Goal: Task Accomplishment & Management: Use online tool/utility

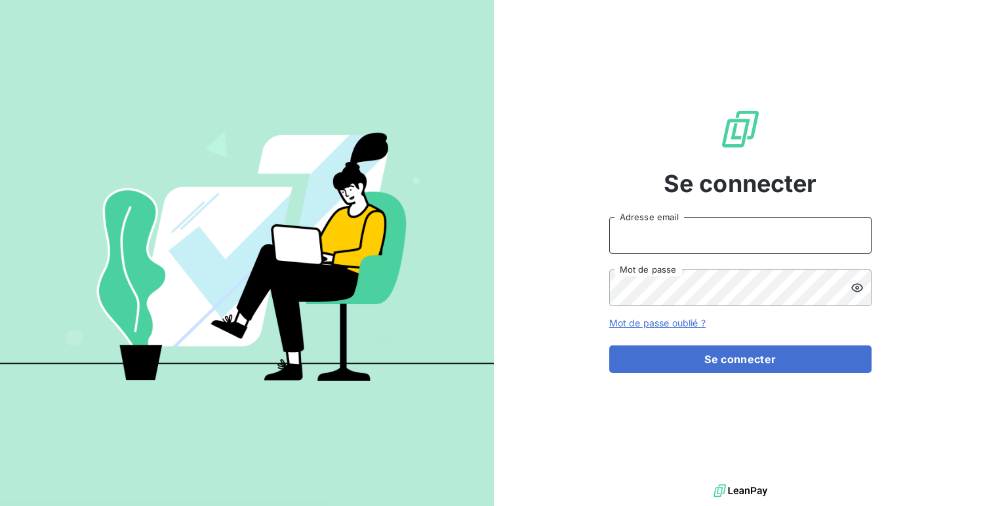
click at [717, 230] on input "Adresse email" at bounding box center [740, 235] width 262 height 37
click at [746, 232] on input "admin@orgatech" at bounding box center [740, 235] width 262 height 37
click at [660, 233] on input "admin@orgatec" at bounding box center [740, 235] width 262 height 37
type input "admin@saorgatec"
click at [609, 346] on button "Se connecter" at bounding box center [740, 360] width 262 height 28
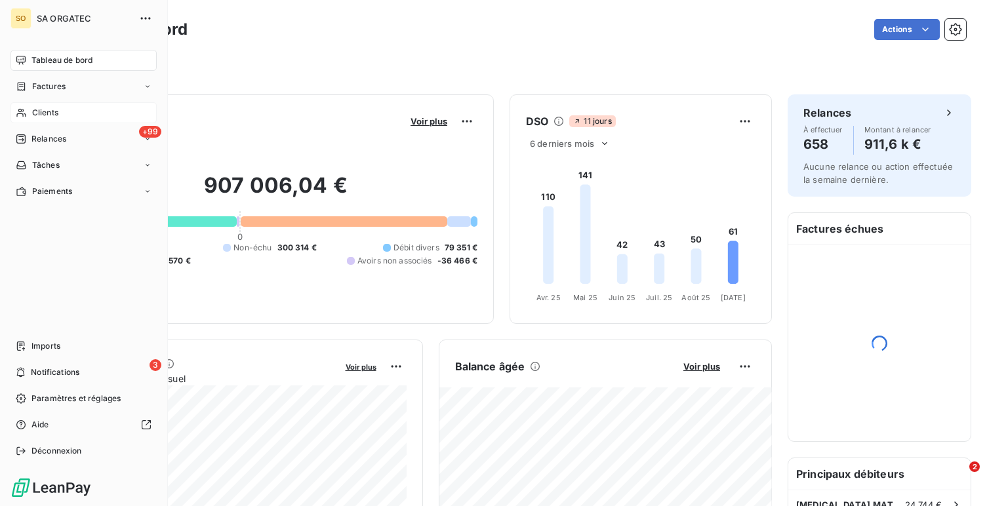
click at [52, 111] on span "Clients" at bounding box center [45, 113] width 26 height 12
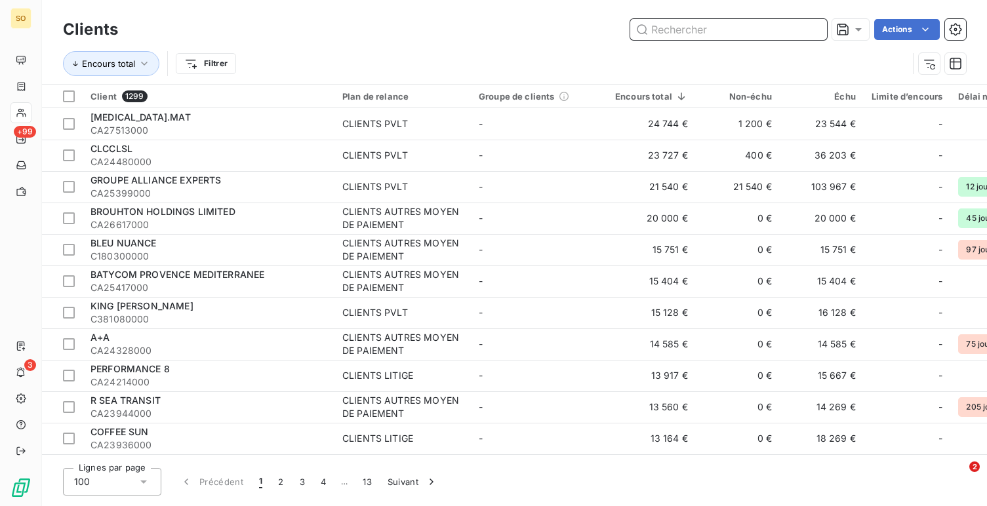
paste input "MCCS"
type input "MCCS"
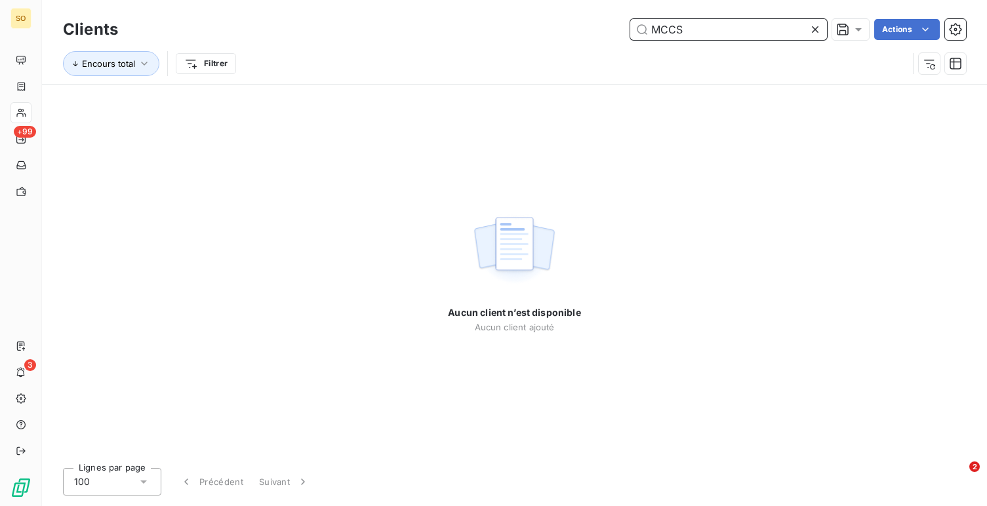
click at [720, 33] on input "MCCS" at bounding box center [728, 29] width 197 height 21
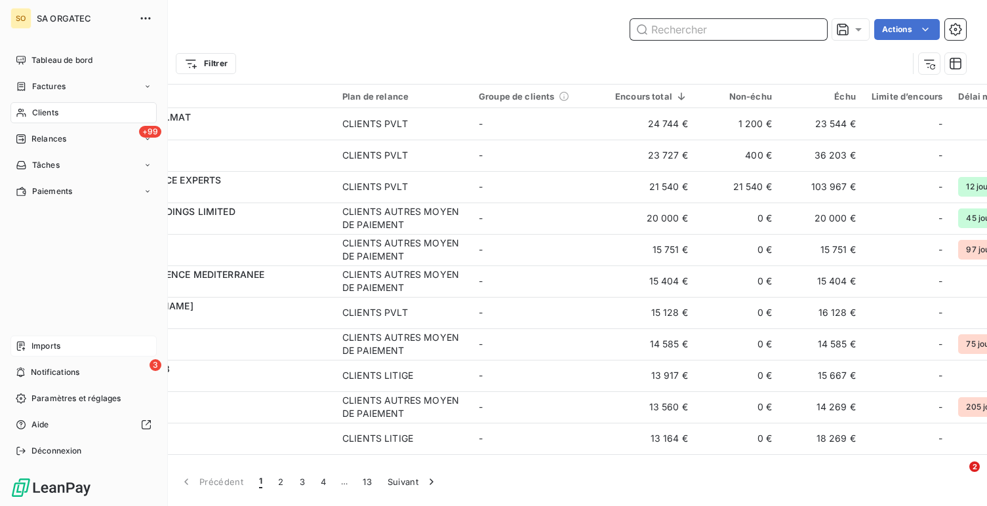
click at [31, 352] on div "Imports" at bounding box center [83, 346] width 146 height 21
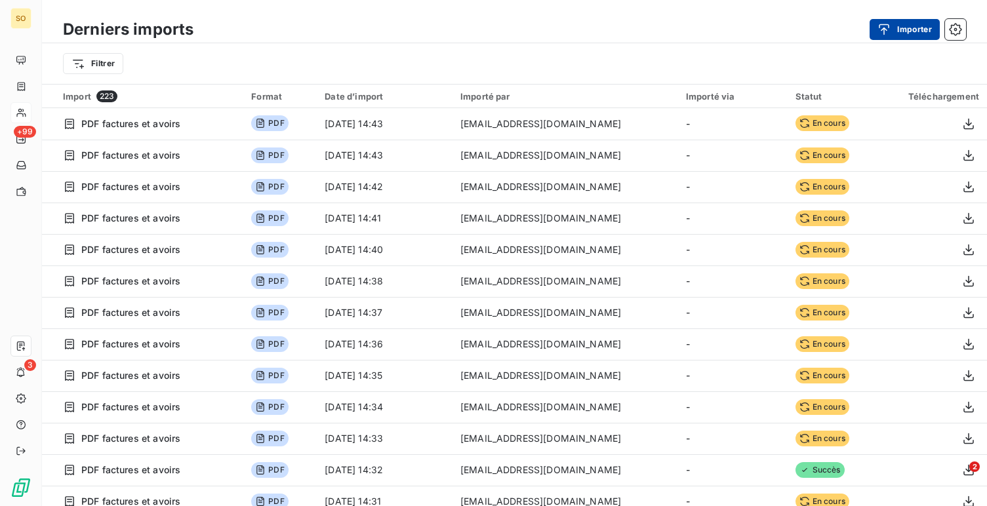
click at [917, 24] on button "Importer" at bounding box center [905, 29] width 70 height 21
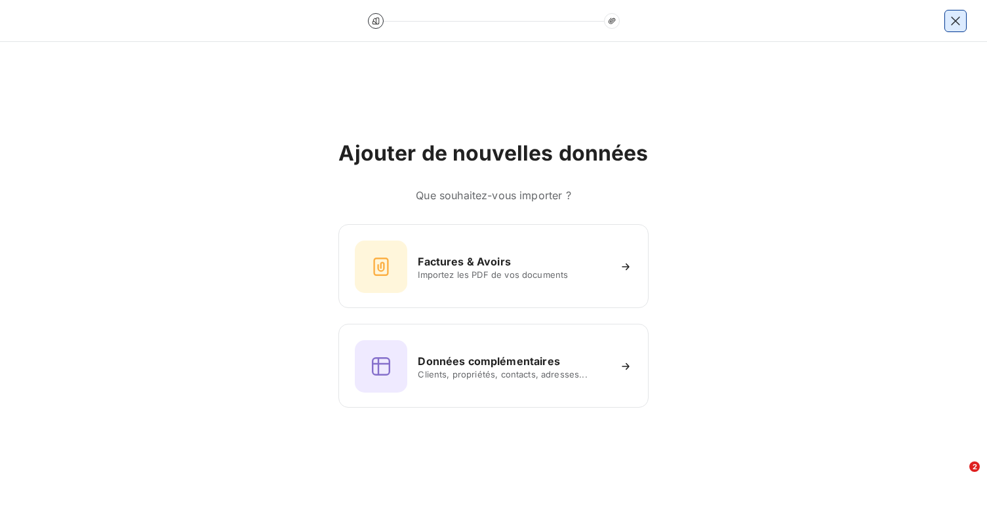
click at [951, 17] on icon "button" at bounding box center [955, 20] width 13 height 13
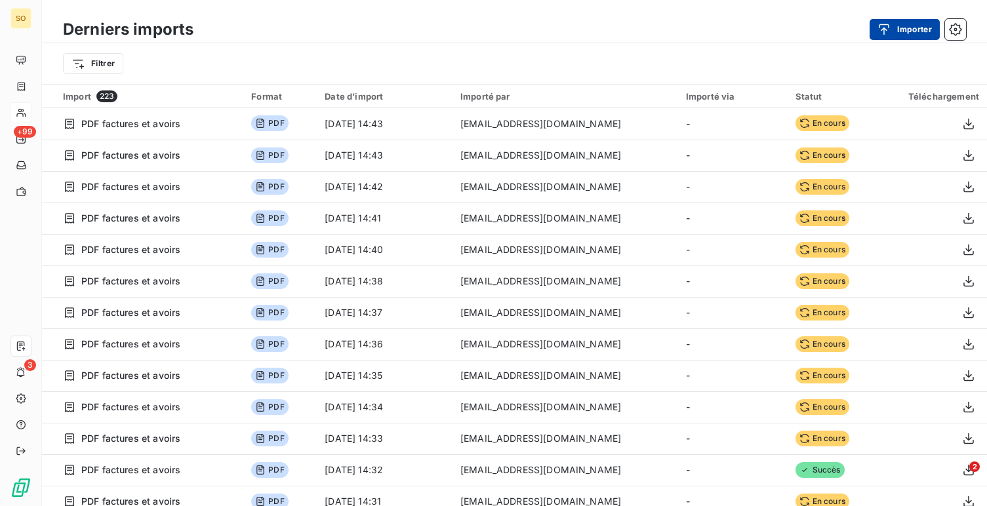
click at [893, 30] on div "button" at bounding box center [887, 29] width 20 height 13
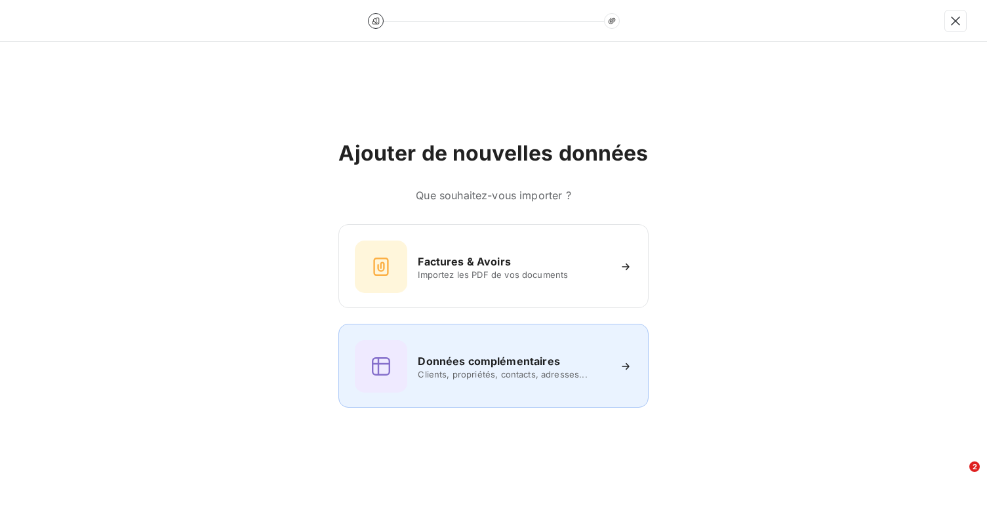
click at [465, 376] on span "Clients, propriétés, contacts, adresses..." at bounding box center [513, 374] width 190 height 10
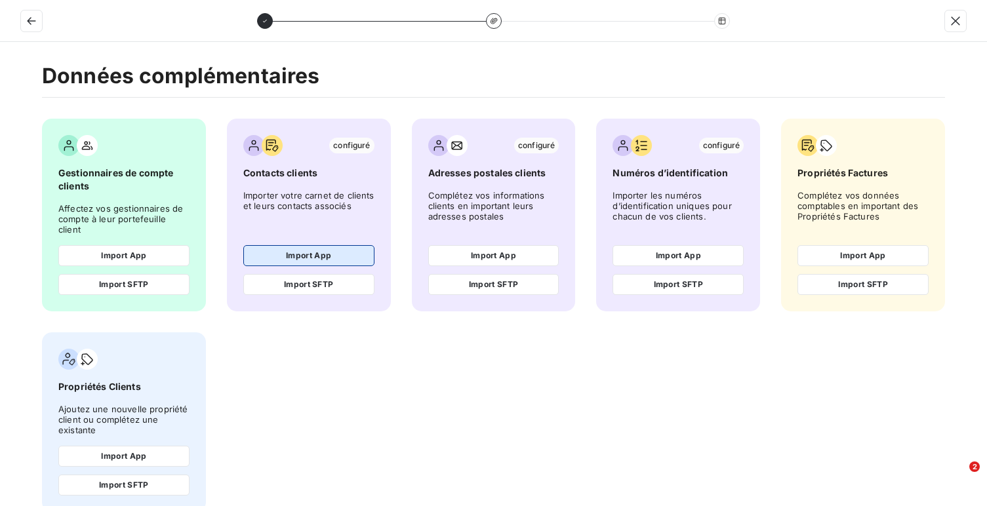
click at [296, 246] on button "Import App" at bounding box center [308, 255] width 131 height 21
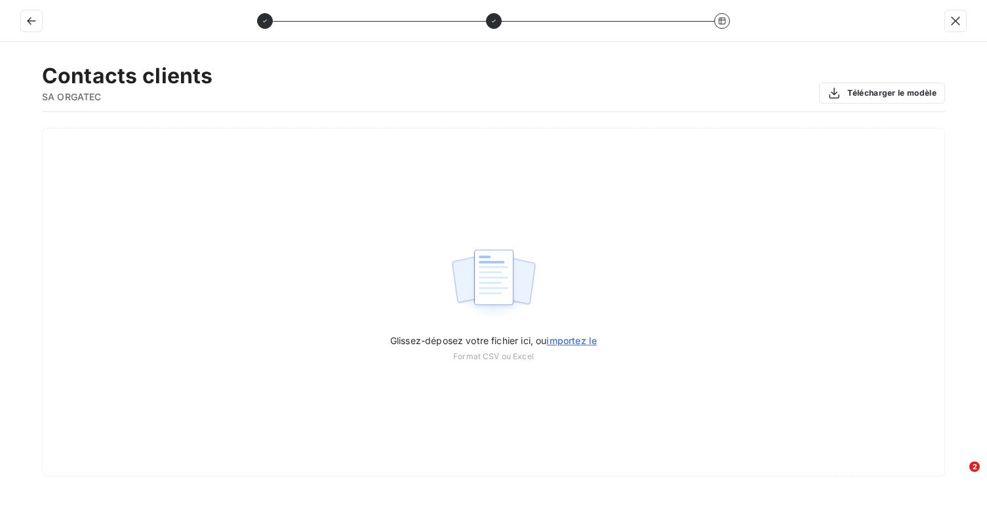
click at [296, 246] on div "Glissez-déposez votre fichier ici, ou importez le Format CSV ou Excel" at bounding box center [493, 302] width 903 height 349
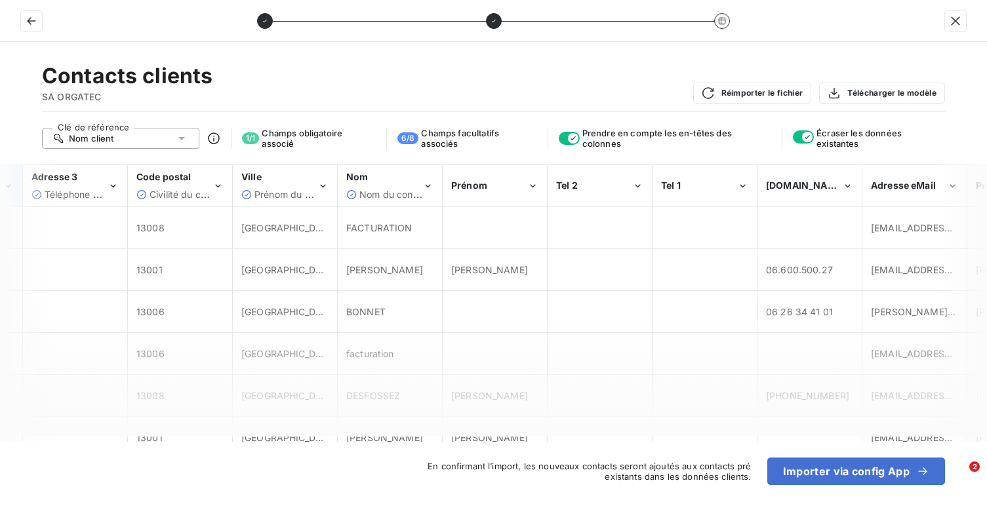
scroll to position [0, 573]
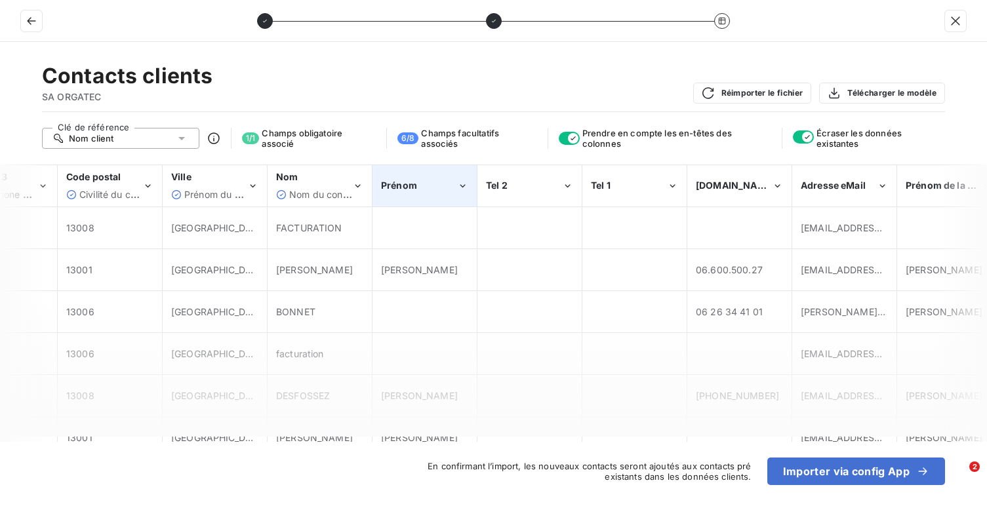
click at [422, 193] on div "Prénom" at bounding box center [424, 186] width 103 height 40
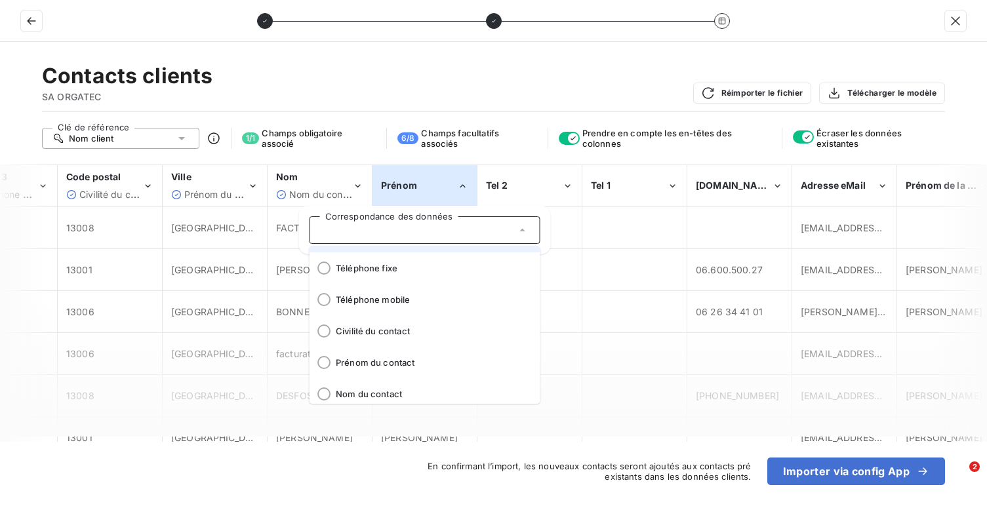
scroll to position [93, 0]
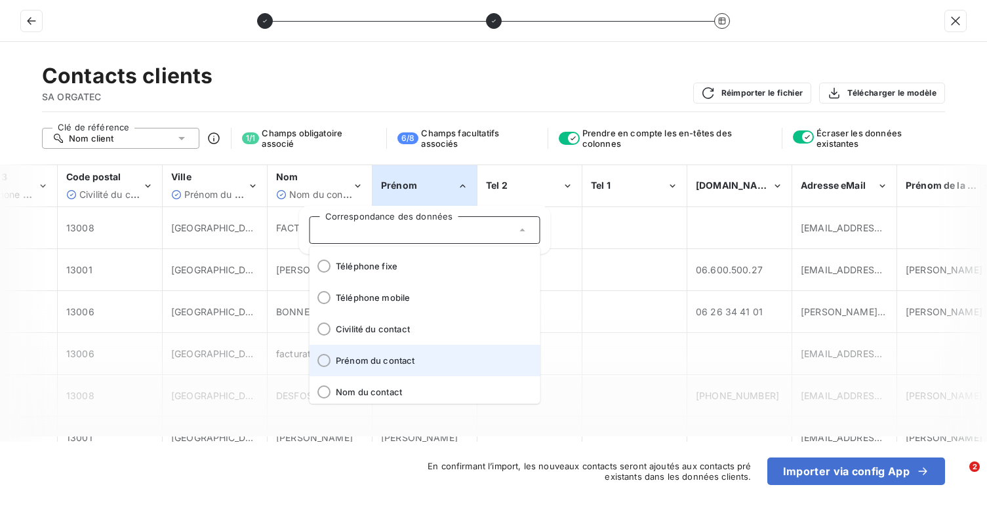
click at [368, 352] on li "Prénom du contact" at bounding box center [425, 360] width 231 height 31
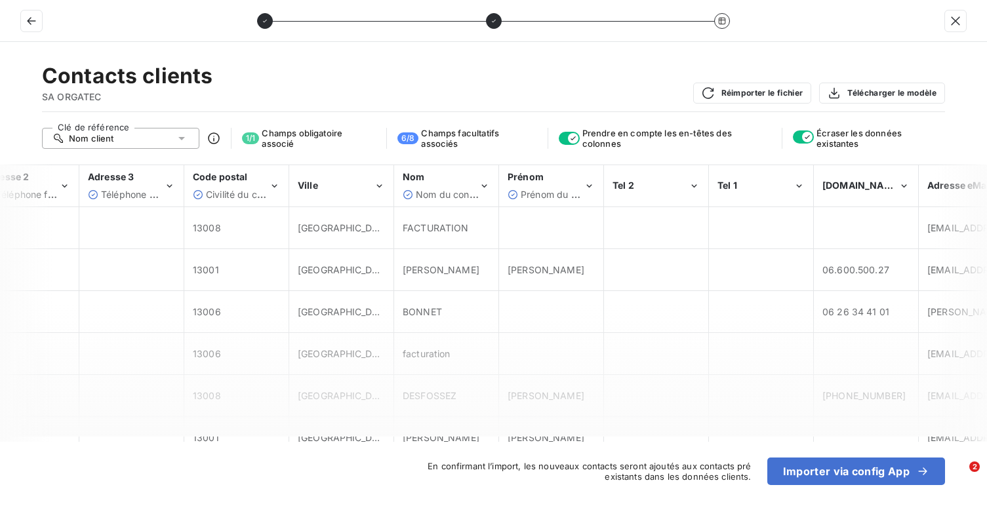
scroll to position [0, 427]
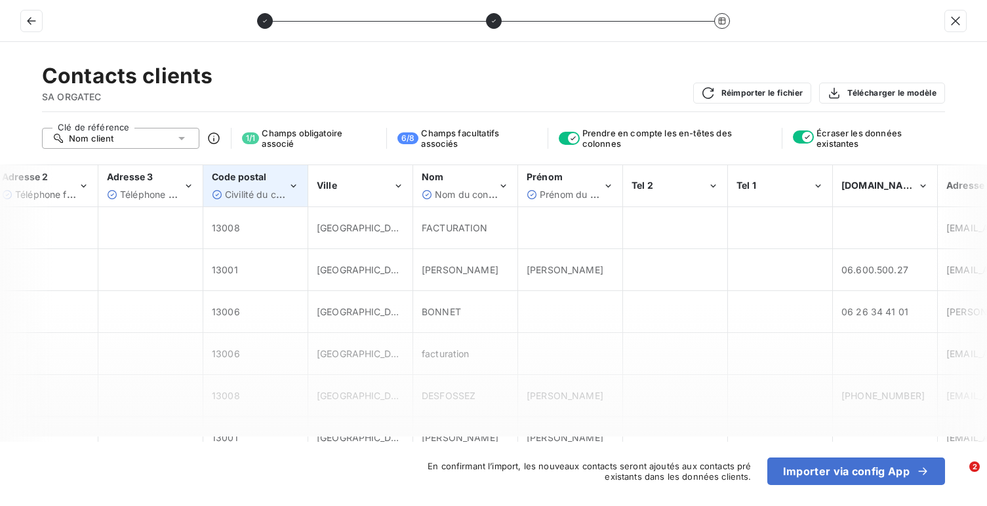
click at [279, 189] on span "Civilité du contact" at bounding box center [264, 194] width 79 height 11
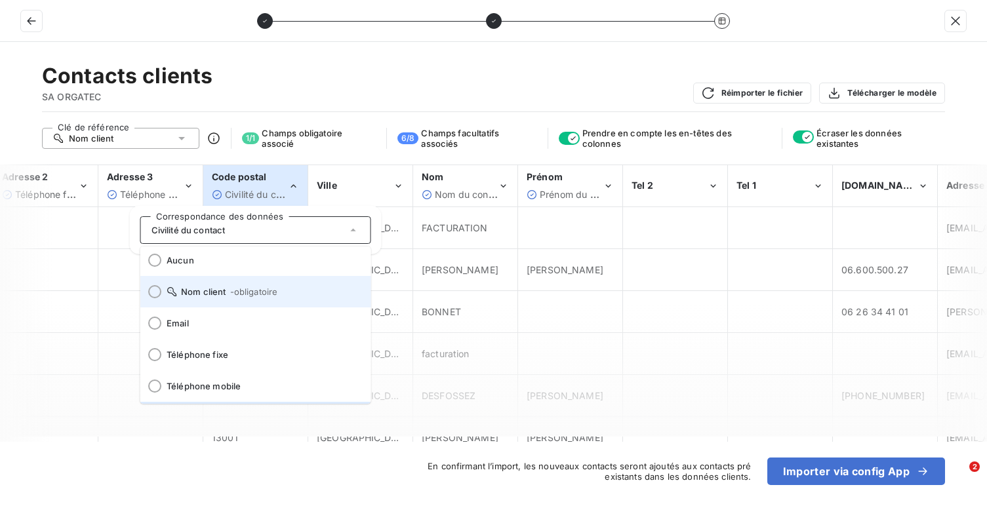
scroll to position [0, 0]
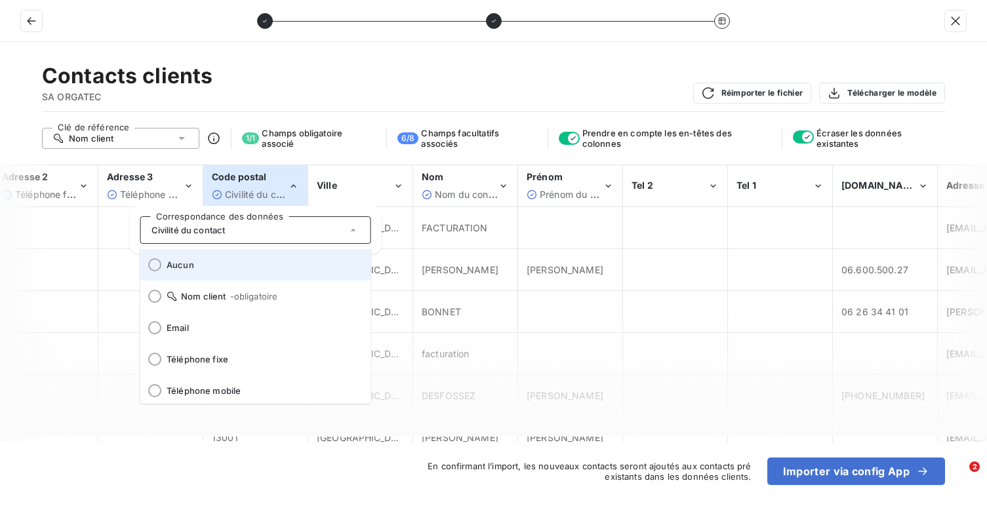
click at [255, 266] on span "Aucun" at bounding box center [264, 265] width 194 height 10
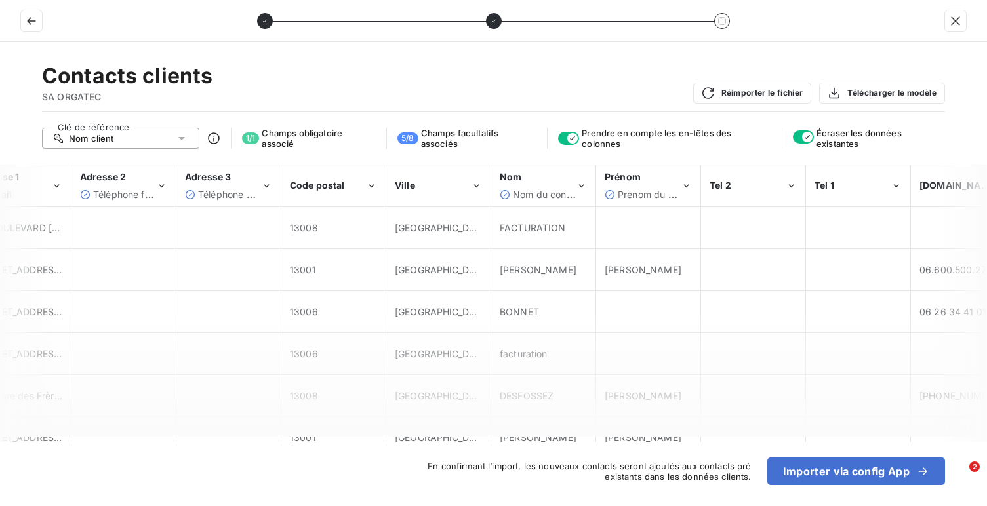
scroll to position [0, 230]
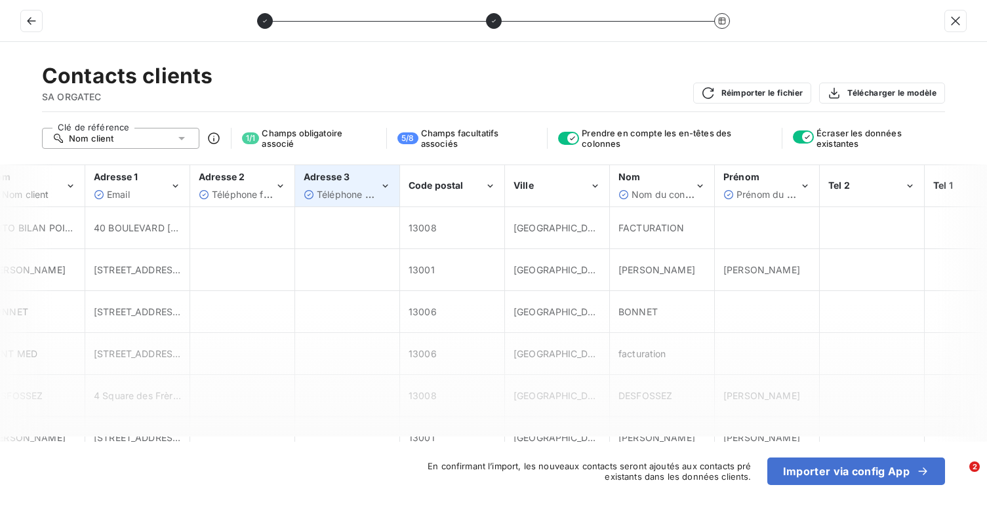
click at [337, 183] on div "Adresse 3" at bounding box center [342, 177] width 76 height 13
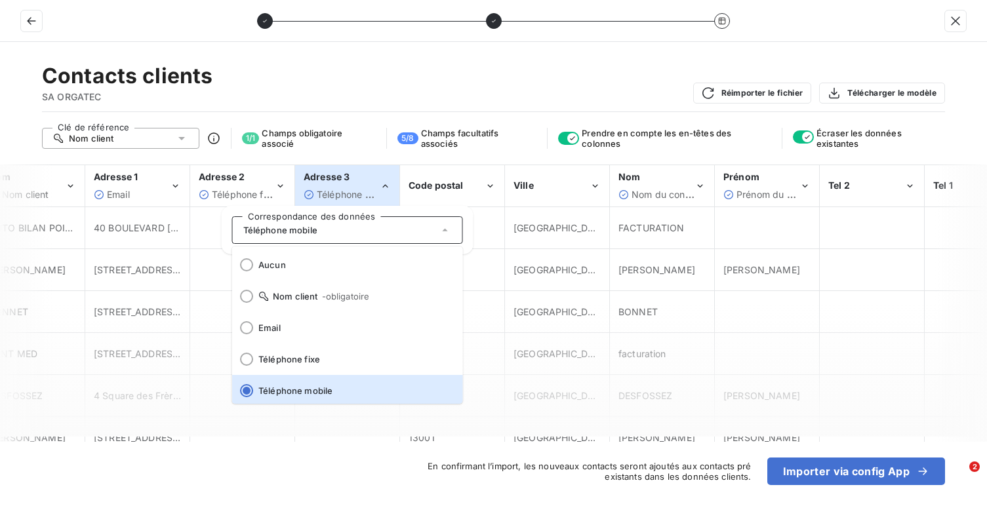
scroll to position [3, 0]
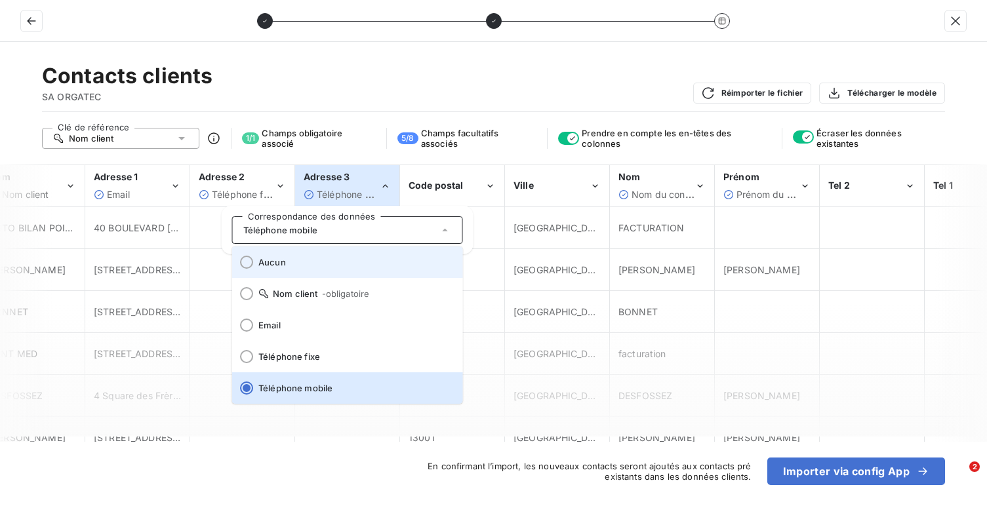
click at [329, 258] on span "Aucun" at bounding box center [355, 262] width 194 height 10
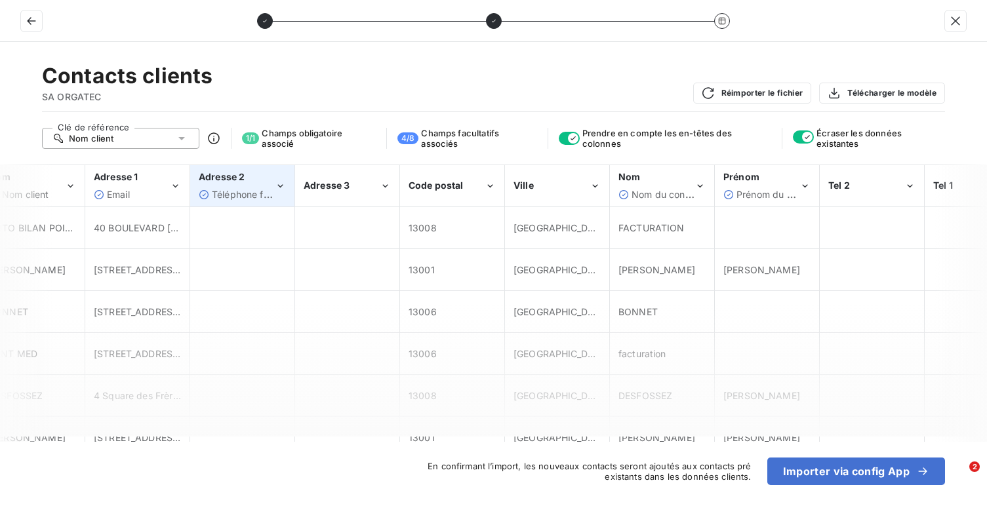
click at [234, 178] on span "Adresse 2" at bounding box center [222, 176] width 46 height 11
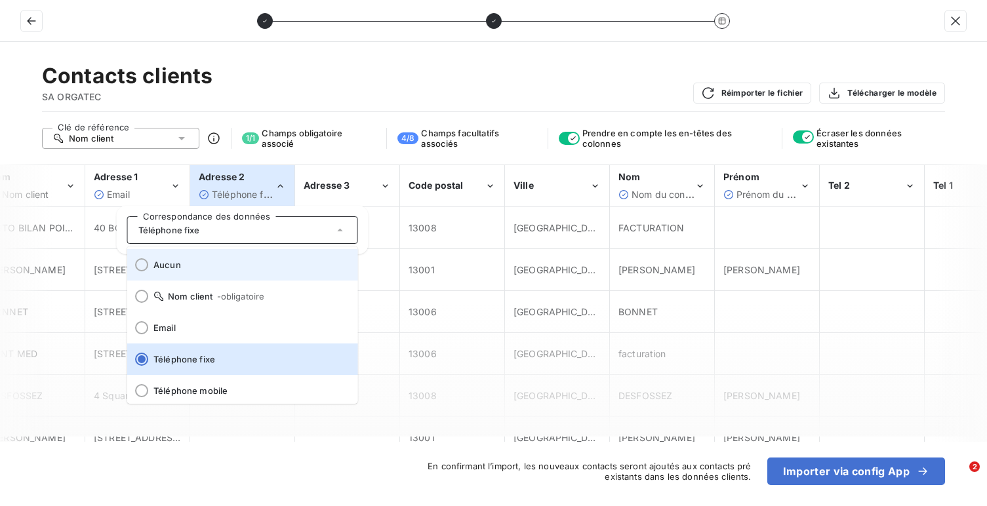
click at [244, 263] on span "Aucun" at bounding box center [250, 265] width 194 height 10
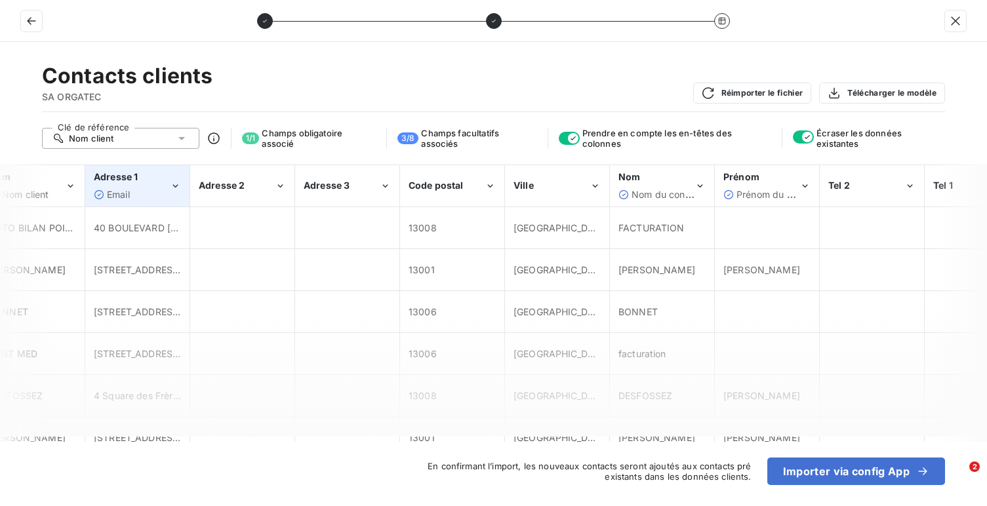
click at [126, 171] on span "Adresse 1" at bounding box center [116, 176] width 44 height 11
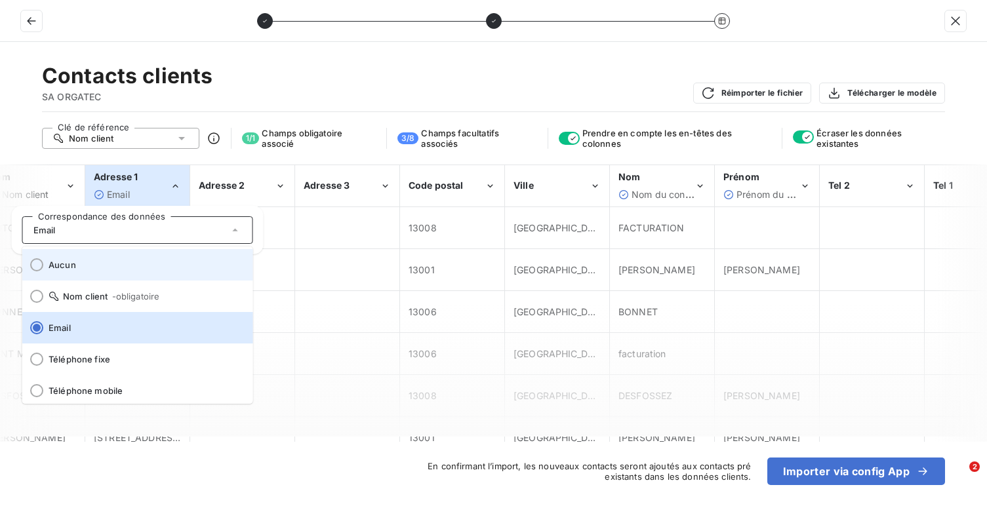
click at [142, 270] on span "Aucun" at bounding box center [146, 265] width 194 height 10
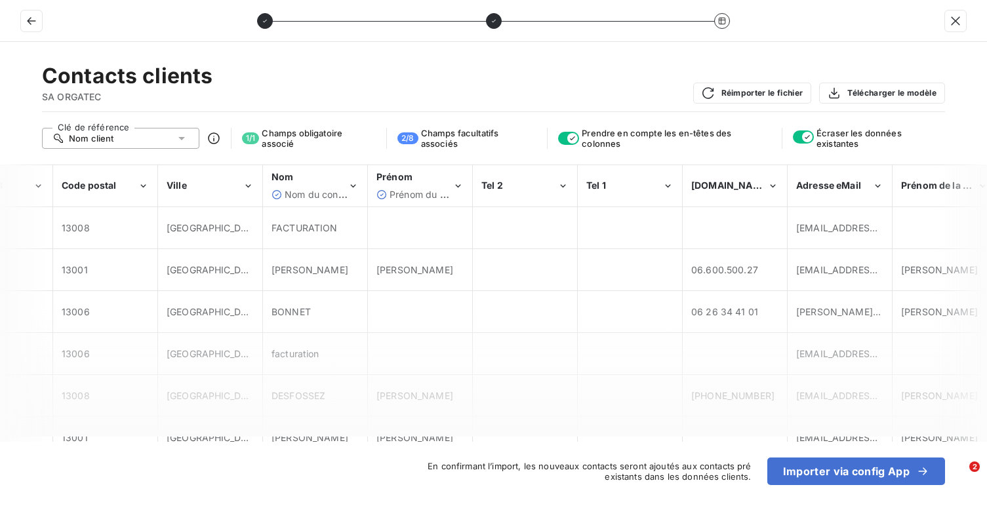
scroll to position [0, 588]
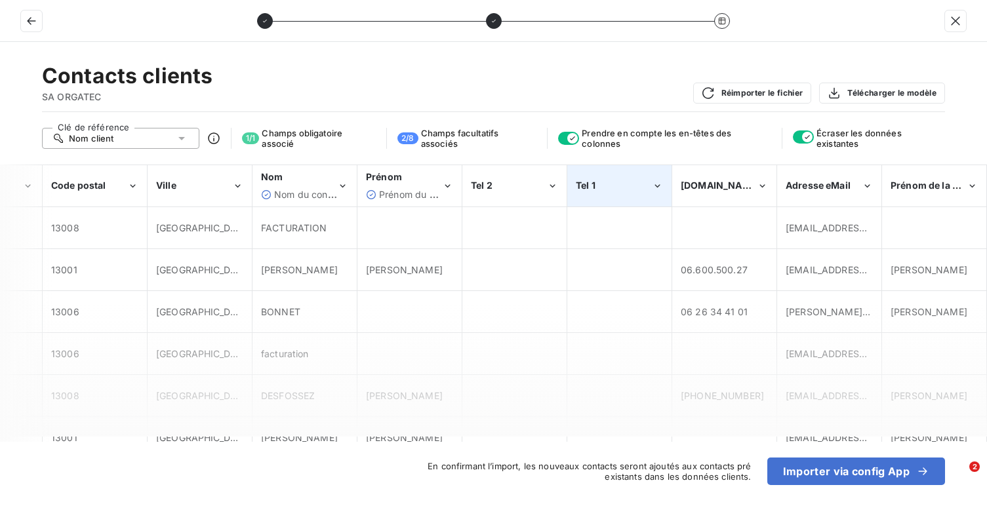
click at [597, 198] on div "Tel 1" at bounding box center [619, 186] width 103 height 40
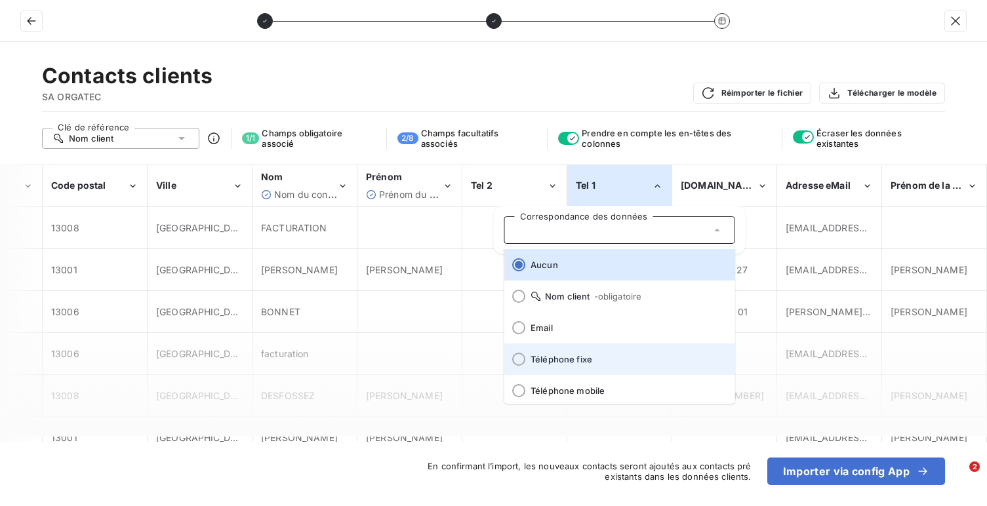
click at [578, 361] on span "Téléphone fixe" at bounding box center [628, 359] width 194 height 10
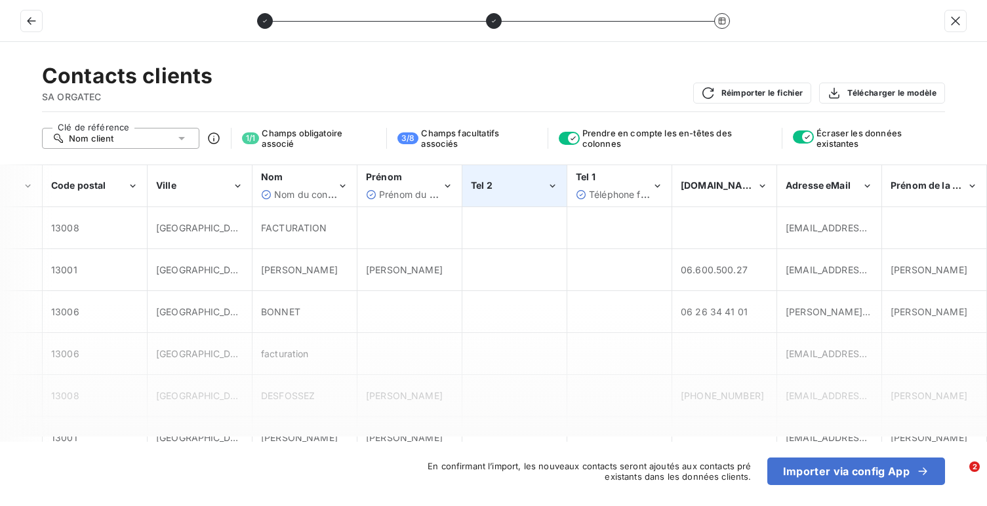
click at [515, 191] on div "Tel 2" at bounding box center [509, 185] width 76 height 13
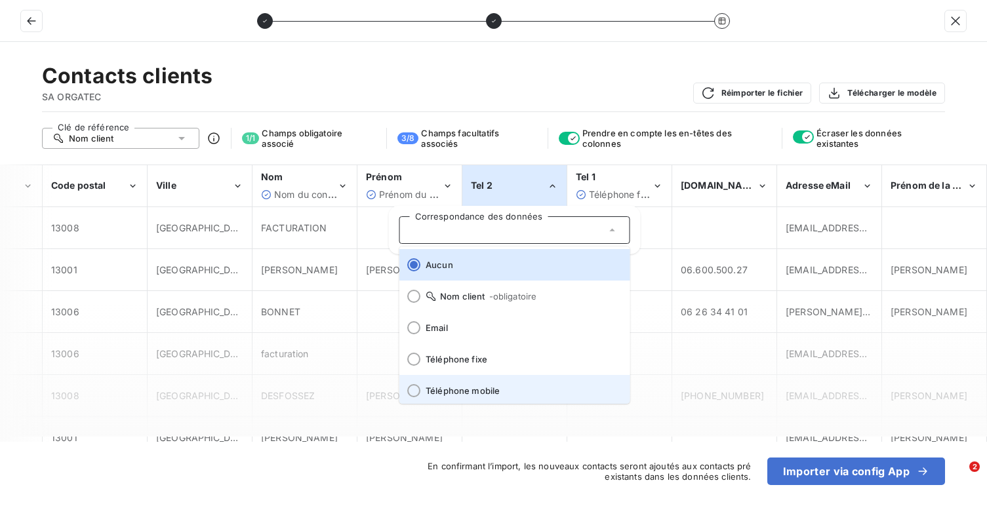
click at [497, 390] on span "Téléphone mobile" at bounding box center [523, 391] width 194 height 10
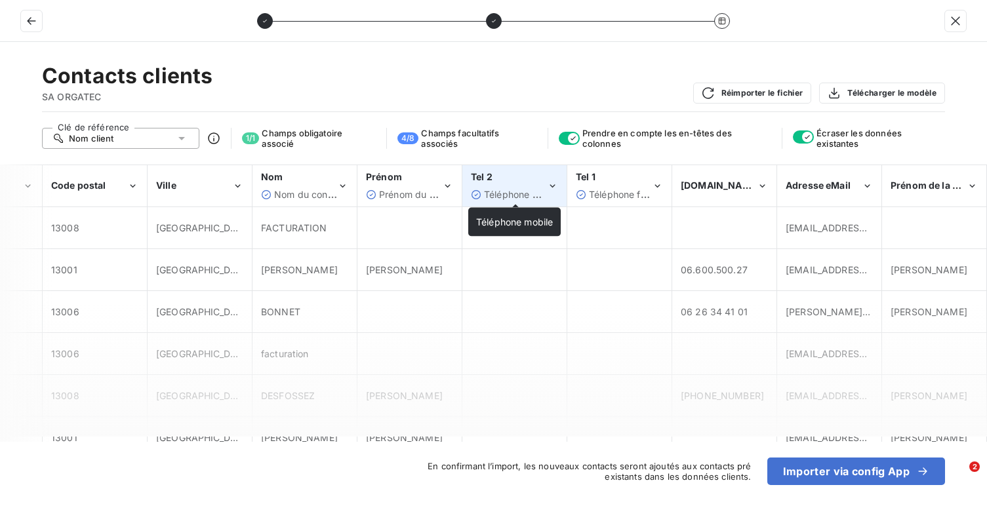
click at [515, 201] on div "Tel 2 Téléphone mobile" at bounding box center [514, 186] width 103 height 40
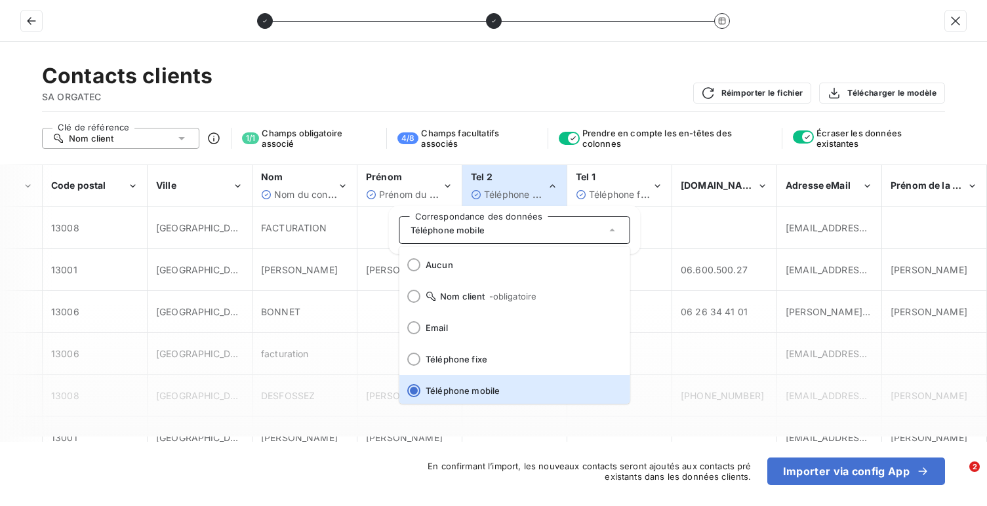
scroll to position [3, 0]
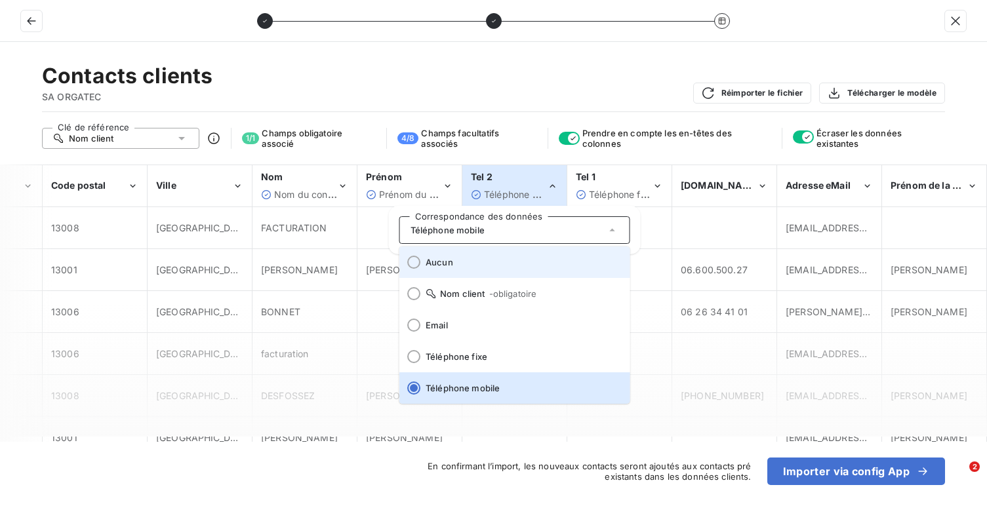
click at [491, 255] on li "Aucun" at bounding box center [514, 262] width 231 height 31
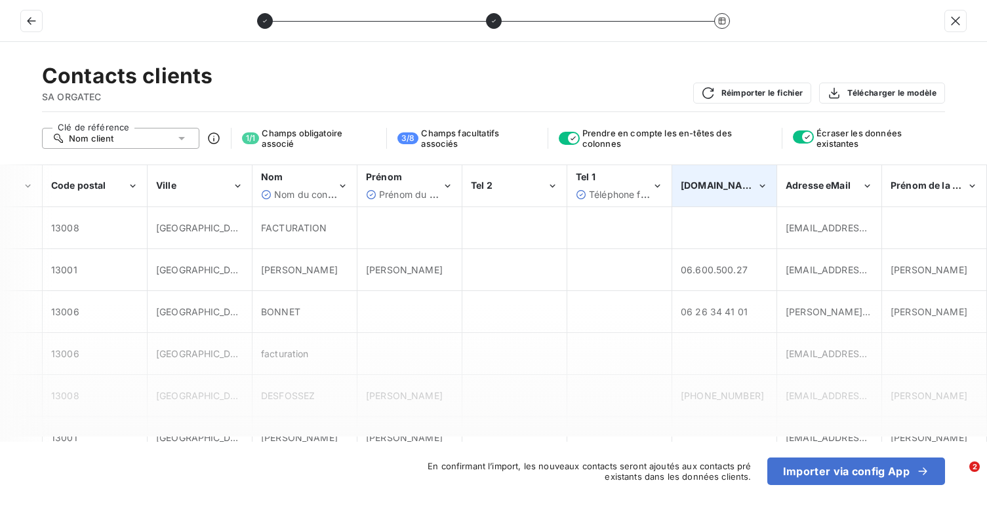
click at [727, 191] on span "[DOMAIN_NAME]" at bounding box center [720, 185] width 79 height 11
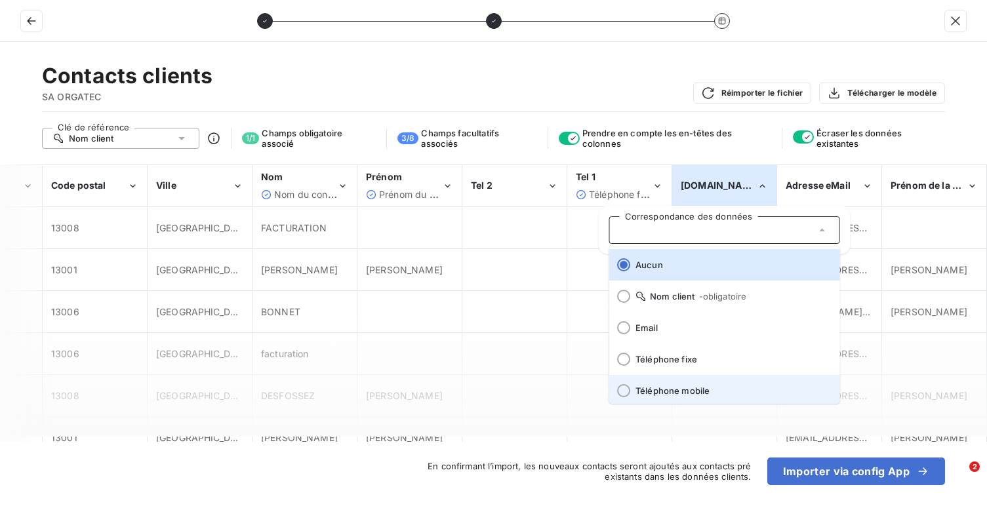
click at [679, 387] on span "Téléphone mobile" at bounding box center [732, 391] width 194 height 10
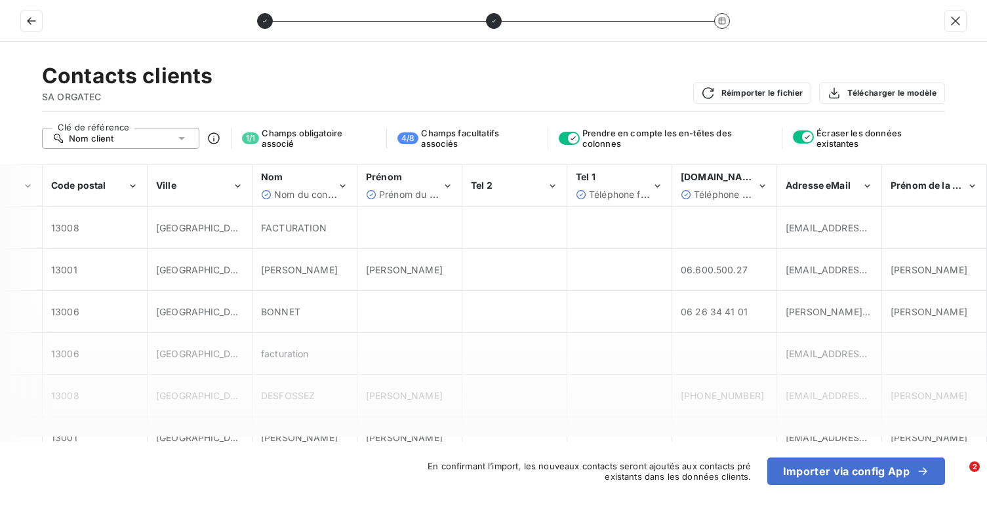
click at [818, 159] on div "Contacts clients SA ORGATEC Réimporter le fichier Télécharger le modèle Clé de …" at bounding box center [493, 274] width 987 height 464
click at [810, 182] on span "Adresse eMail" at bounding box center [818, 185] width 65 height 11
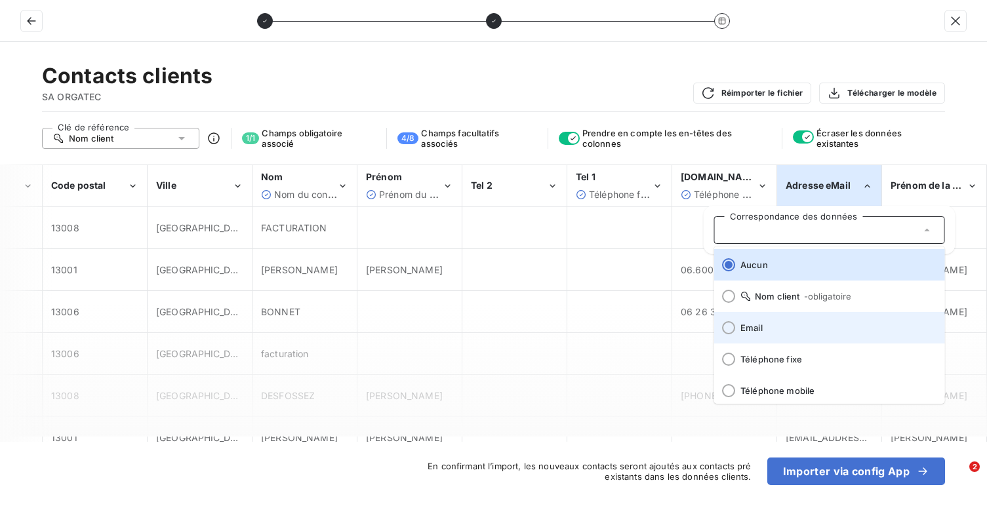
click at [774, 336] on li "Email" at bounding box center [829, 327] width 231 height 31
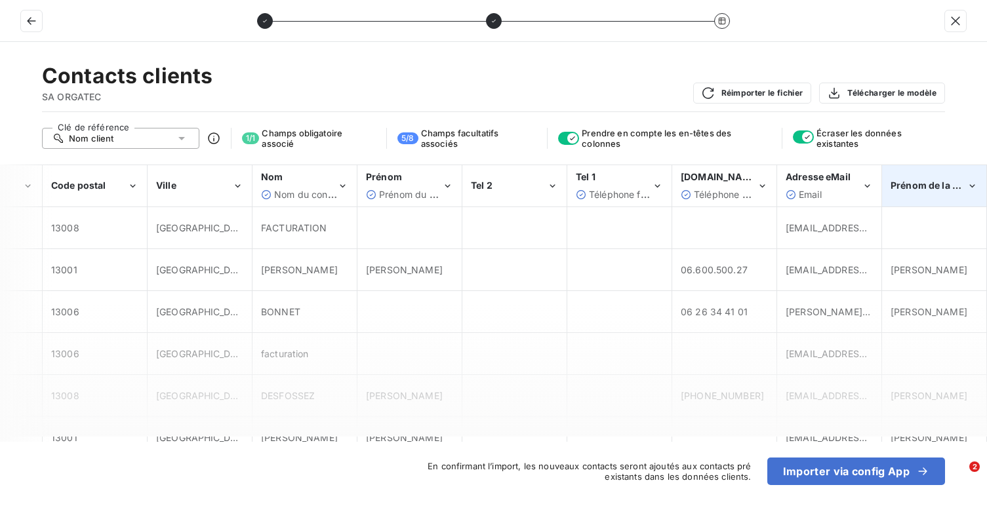
click at [934, 169] on div "Prénom de la personne physique" at bounding box center [934, 186] width 103 height 40
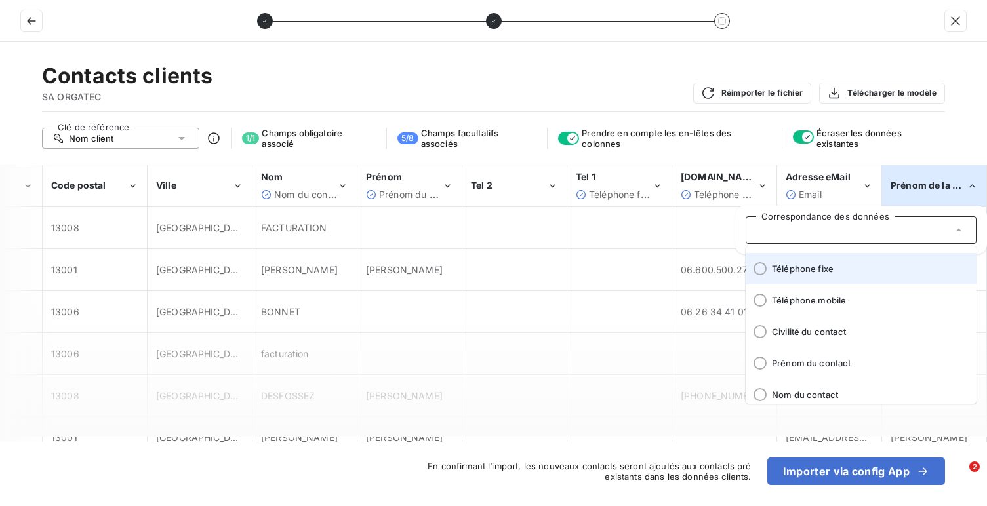
scroll to position [163, 0]
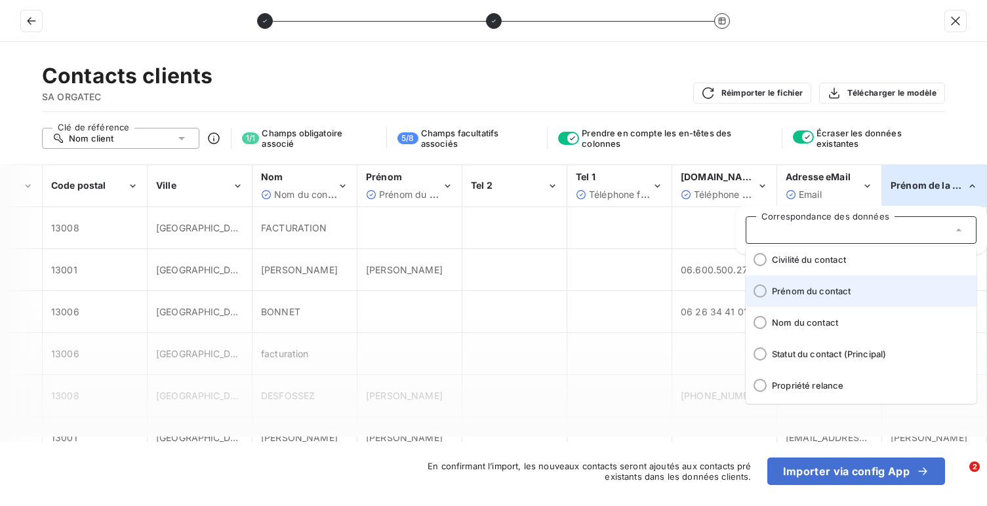
click at [862, 294] on span "Prénom du contact" at bounding box center [869, 291] width 194 height 10
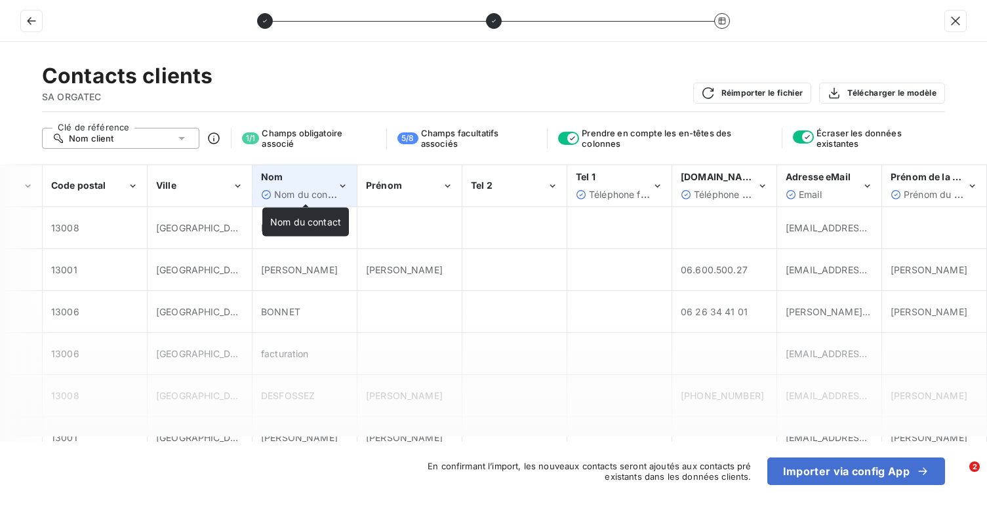
click at [292, 193] on span "Nom du contact" at bounding box center [309, 194] width 71 height 11
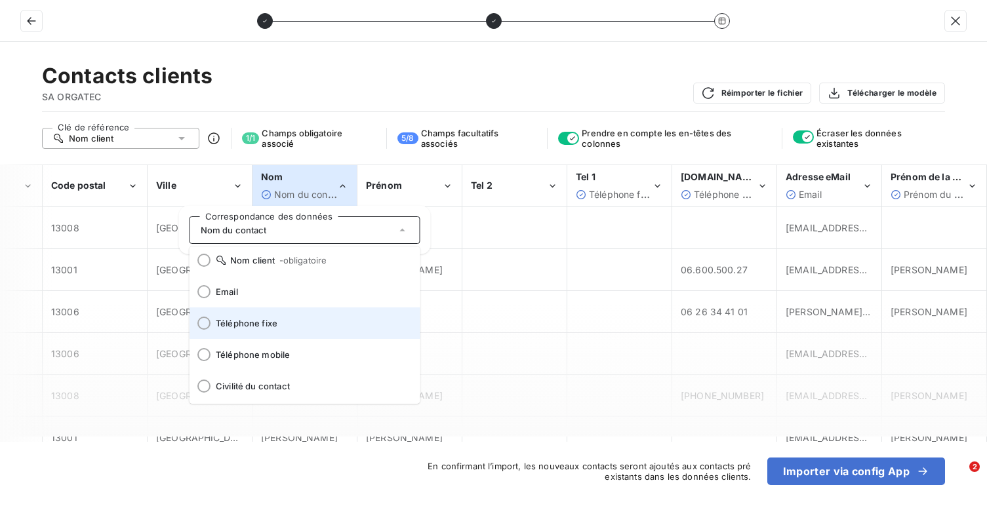
scroll to position [0, 0]
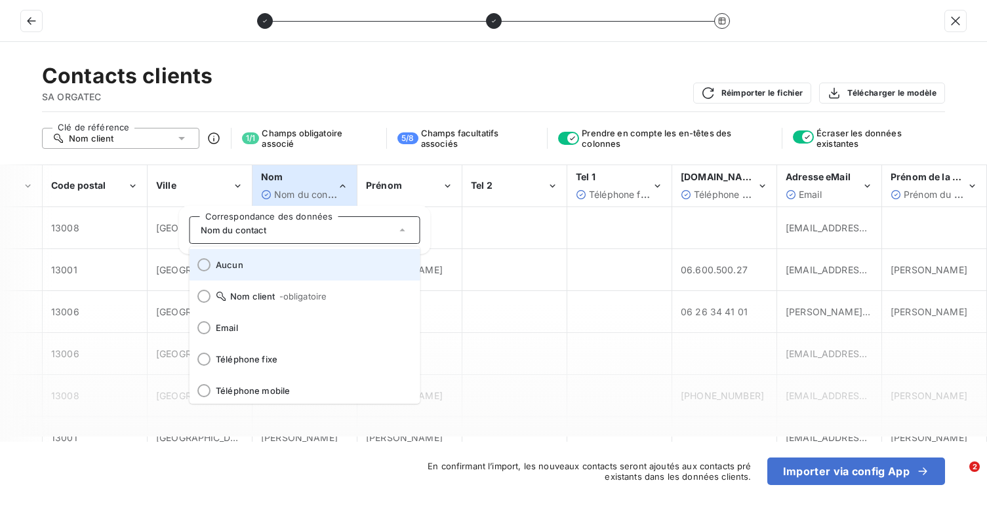
click at [293, 264] on span "Aucun" at bounding box center [313, 265] width 194 height 10
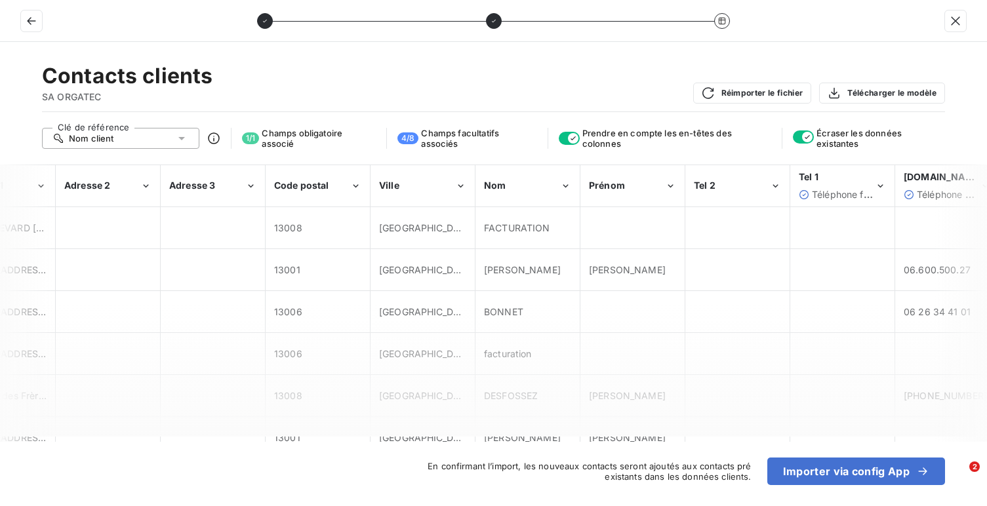
scroll to position [0, 588]
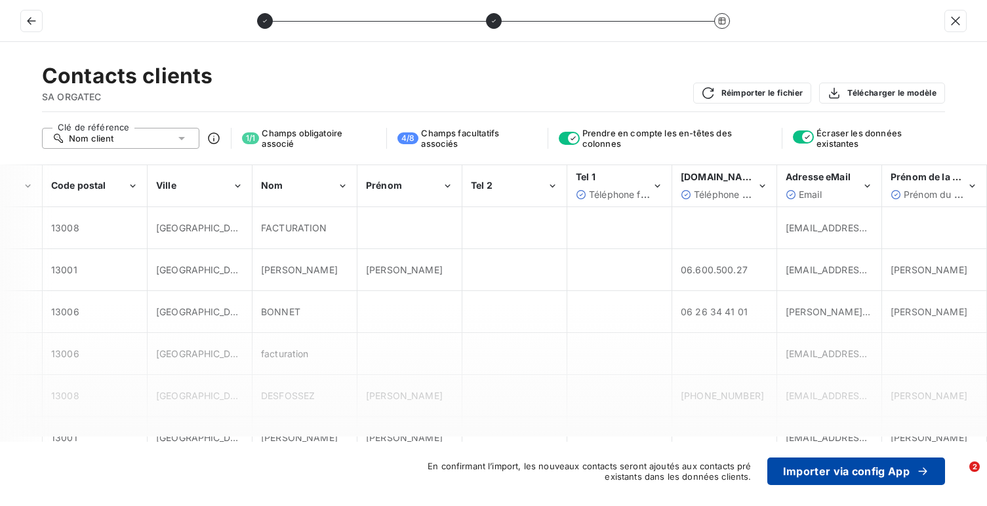
click at [789, 470] on button "Importer via config App" at bounding box center [856, 472] width 178 height 28
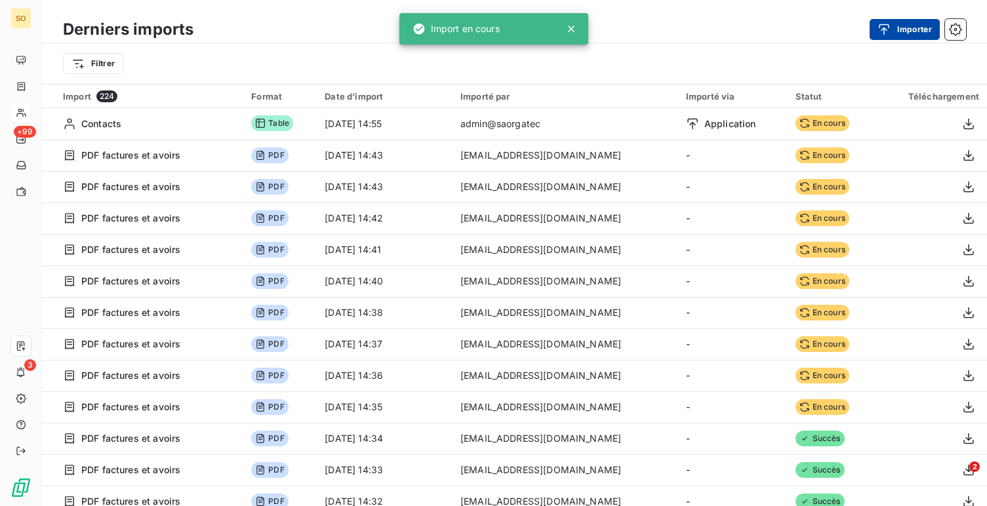
click at [910, 26] on button "Importer" at bounding box center [905, 29] width 70 height 21
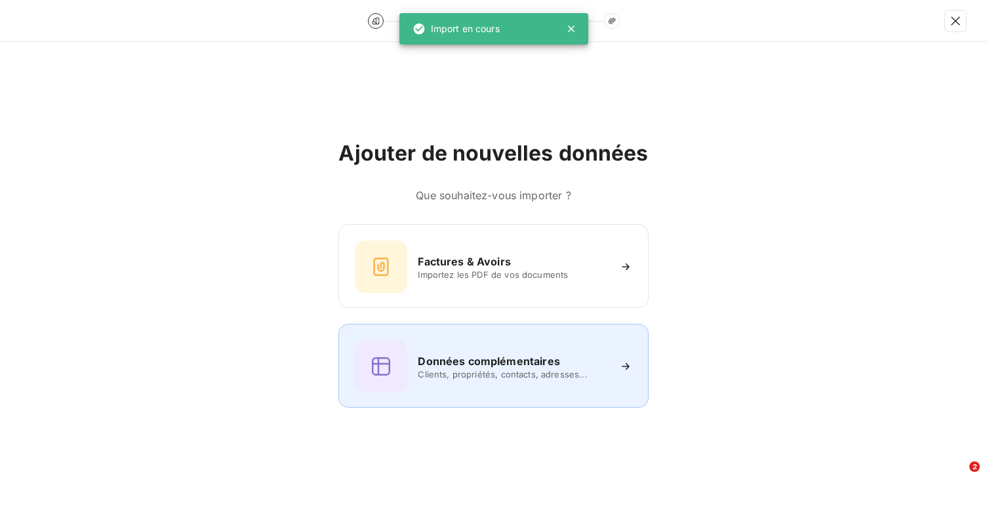
click at [447, 359] on h6 "Données complémentaires" at bounding box center [489, 361] width 142 height 16
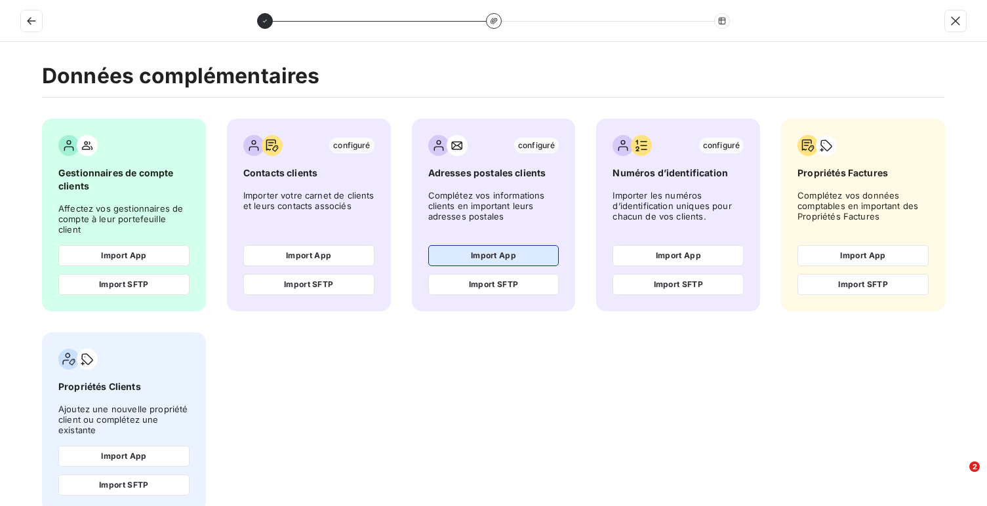
click at [510, 250] on button "Import App" at bounding box center [493, 255] width 131 height 21
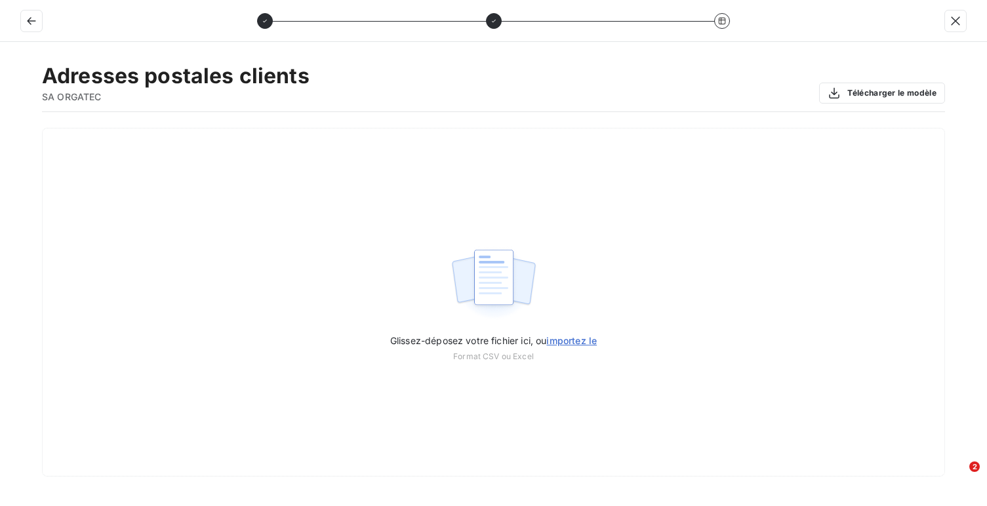
click at [510, 250] on img at bounding box center [493, 284] width 87 height 84
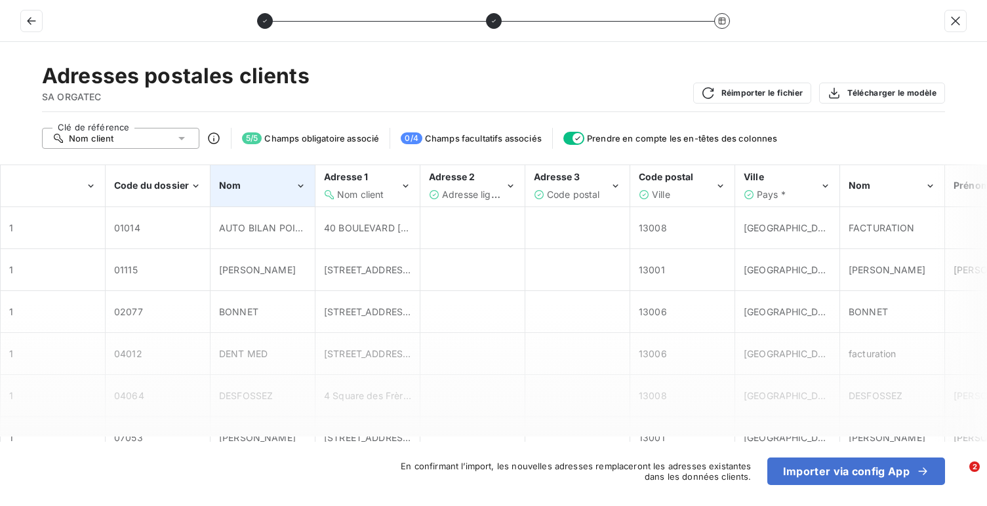
click at [240, 203] on div "Nom" at bounding box center [262, 186] width 103 height 40
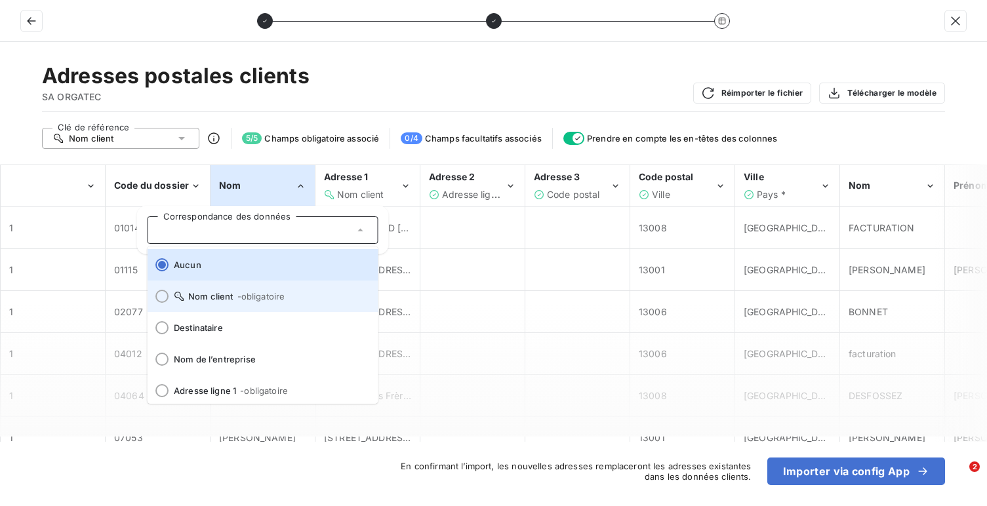
click at [241, 305] on li "Nom client - obligatoire" at bounding box center [263, 296] width 231 height 31
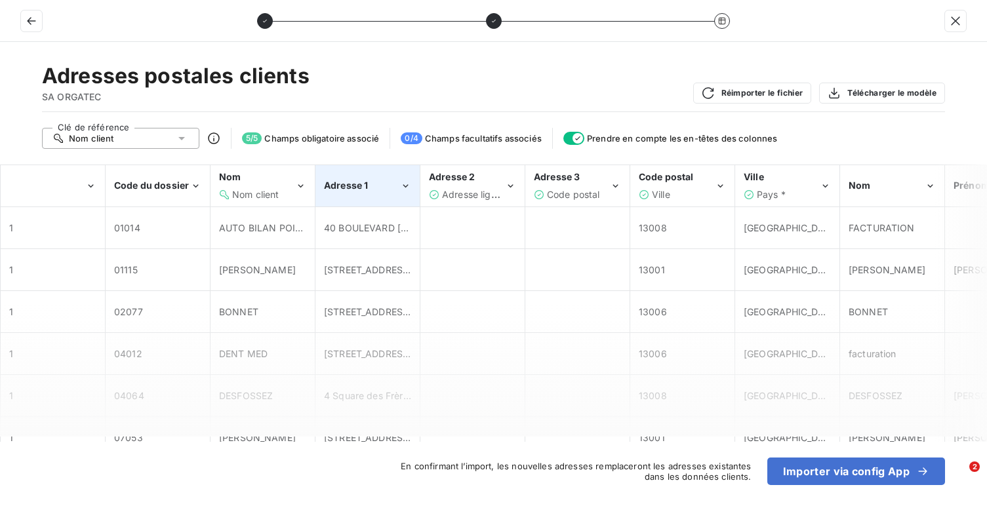
click at [351, 201] on div "Adresse 1" at bounding box center [367, 186] width 103 height 40
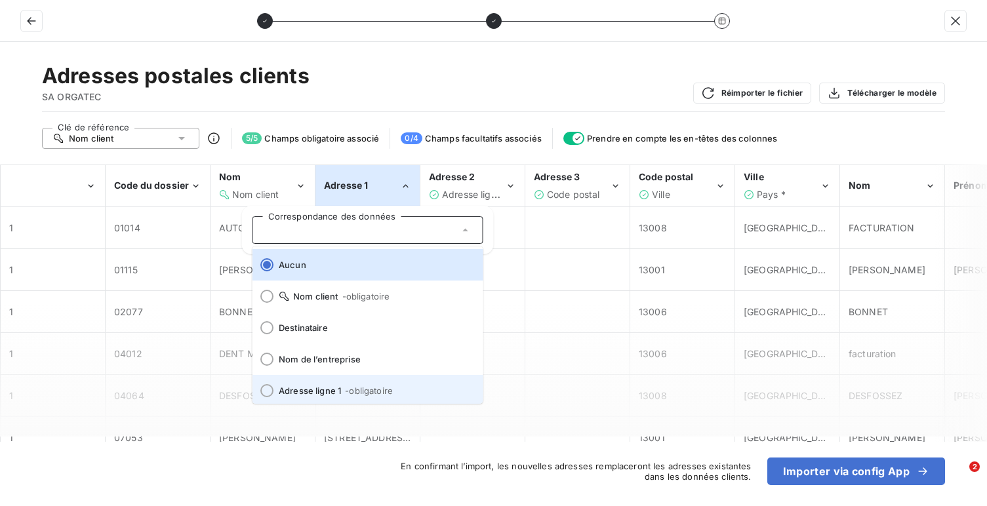
click at [334, 386] on span "Adresse ligne 1 - obligatoire" at bounding box center [376, 391] width 194 height 10
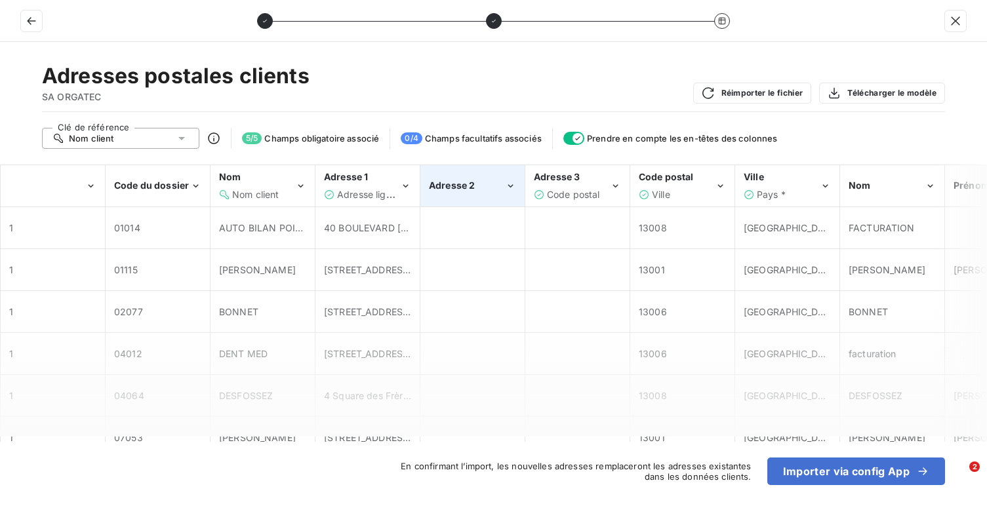
click at [479, 184] on div "Adresse 2" at bounding box center [467, 185] width 76 height 13
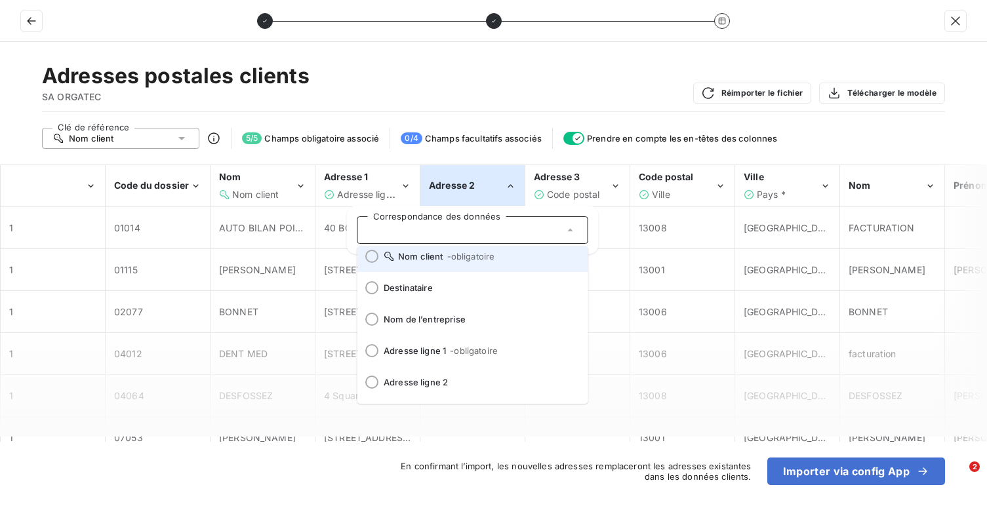
scroll to position [96, 0]
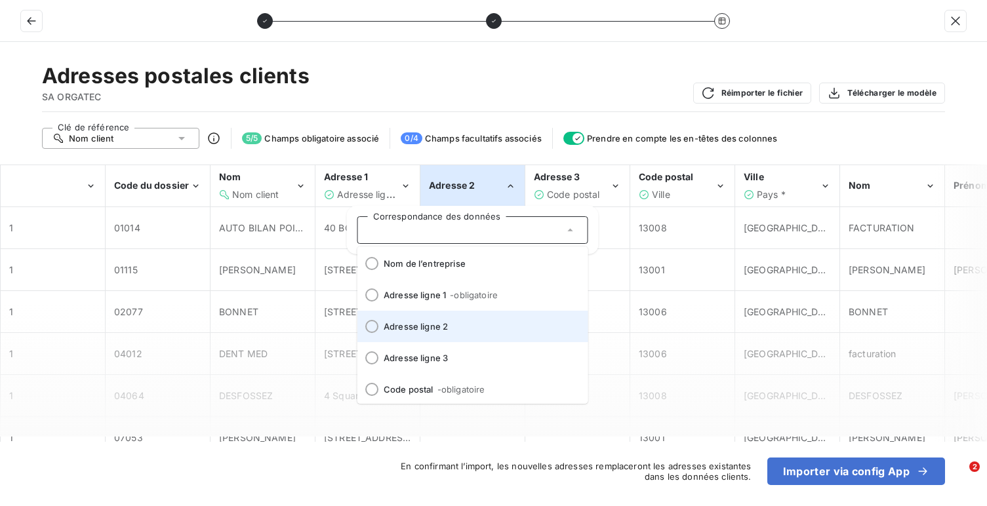
click at [452, 325] on span "Adresse ligne 2" at bounding box center [481, 326] width 194 height 10
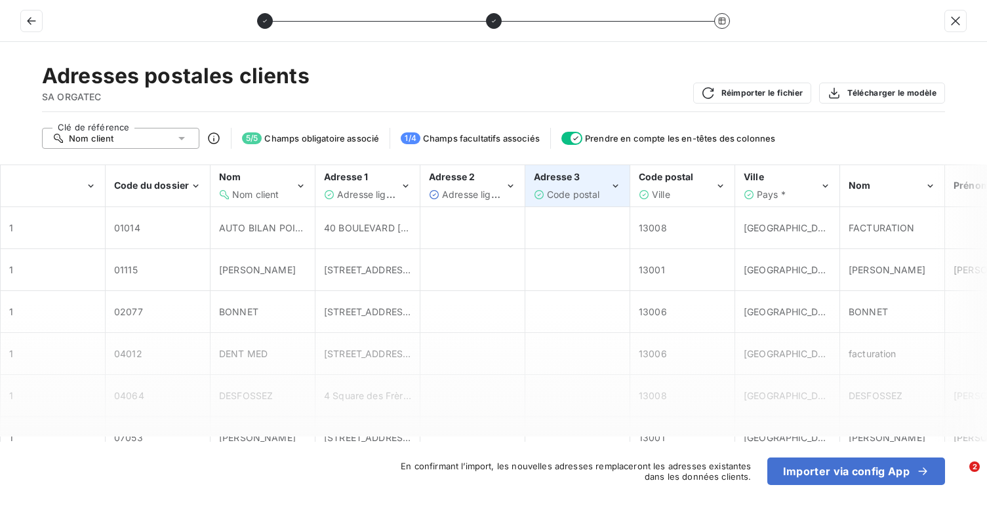
click at [560, 193] on span "Code postal" at bounding box center [573, 194] width 53 height 11
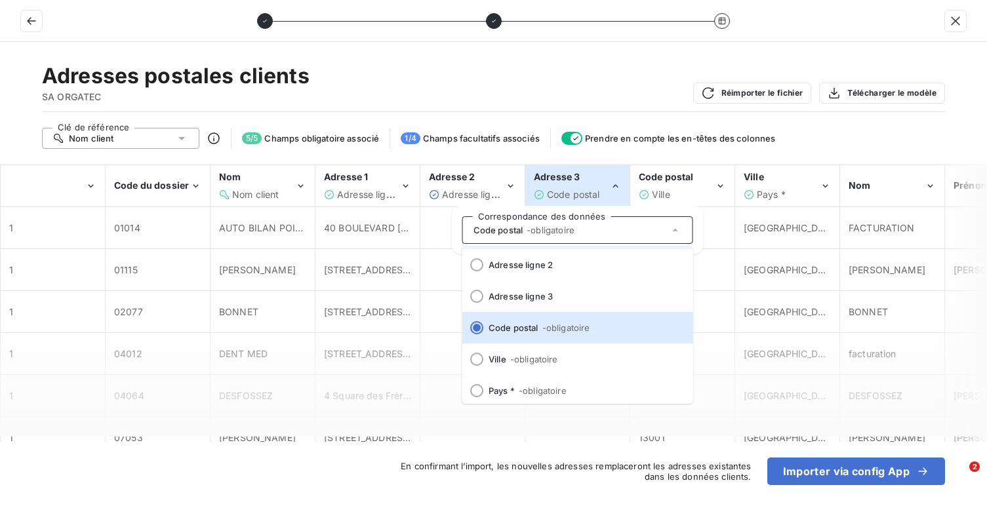
scroll to position [163, 0]
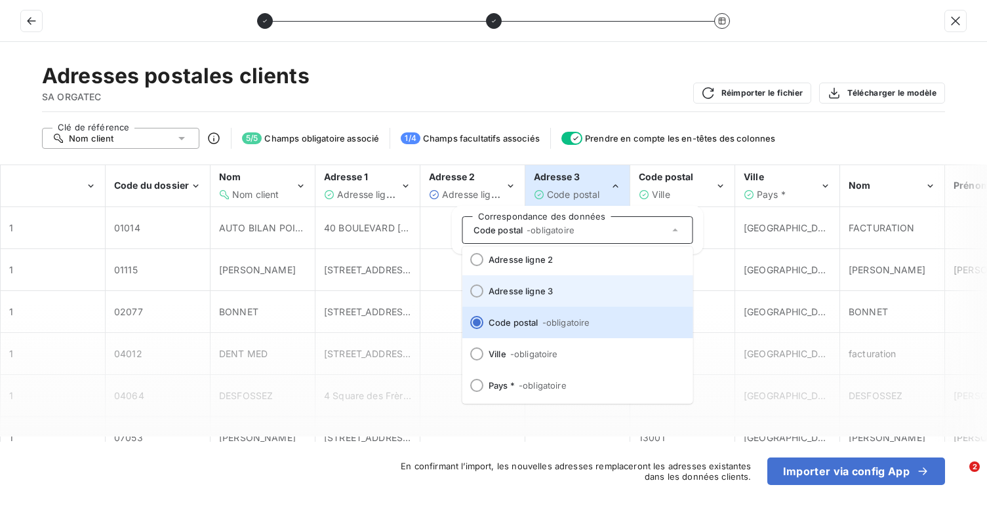
click at [548, 289] on span "Adresse ligne 3" at bounding box center [586, 291] width 194 height 10
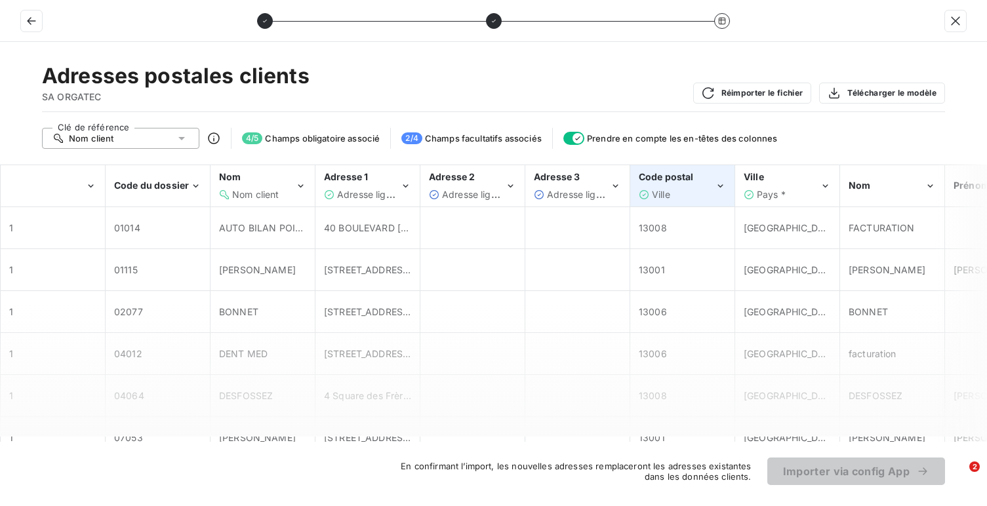
click at [666, 184] on div "Code postal Ville" at bounding box center [677, 186] width 76 height 30
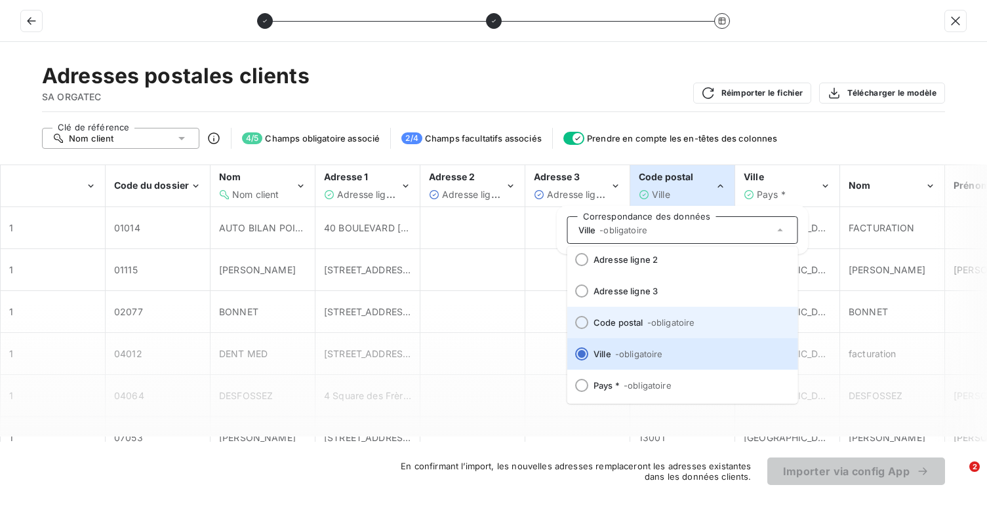
click at [655, 329] on li "Code postal - obligatoire" at bounding box center [682, 322] width 231 height 31
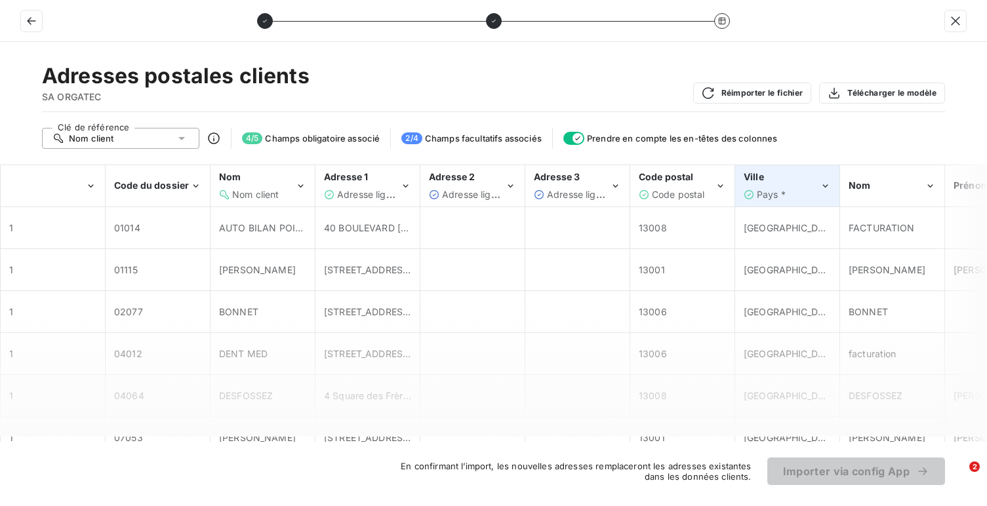
click at [771, 191] on span "Pays *" at bounding box center [771, 194] width 29 height 11
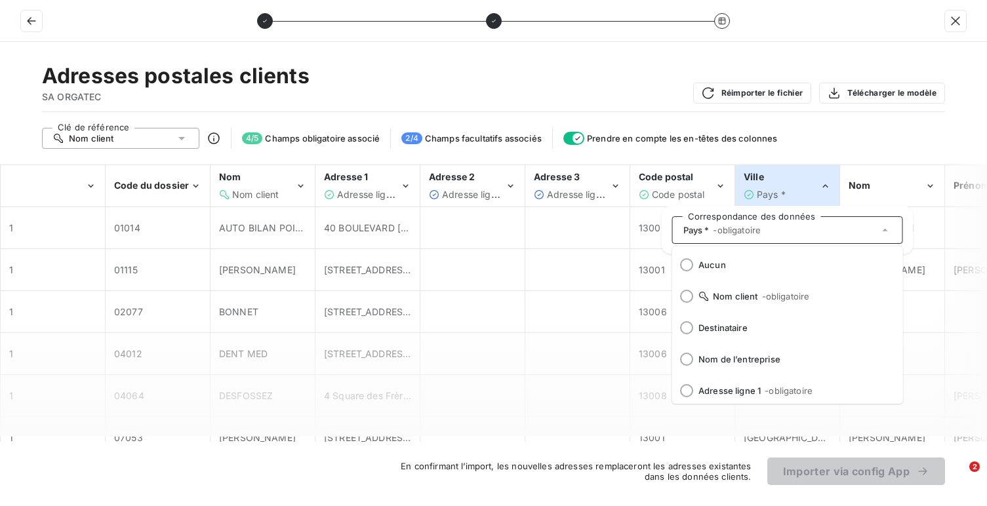
scroll to position [160, 0]
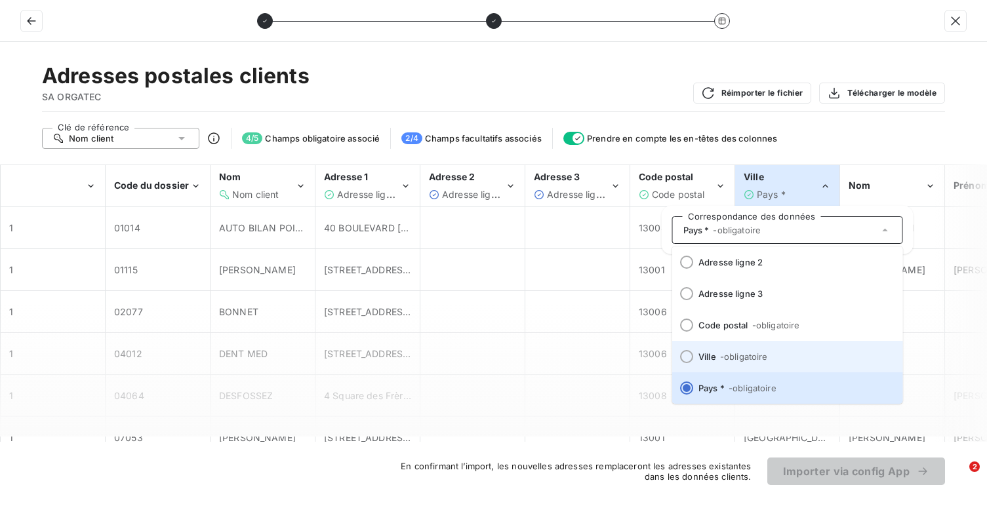
click at [746, 357] on span "- obligatoire" at bounding box center [743, 357] width 48 height 10
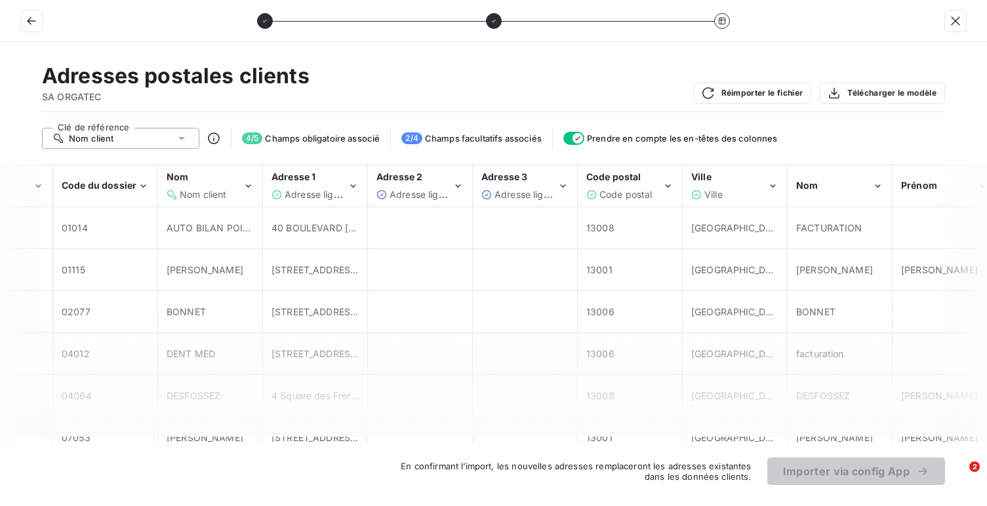
scroll to position [0, 0]
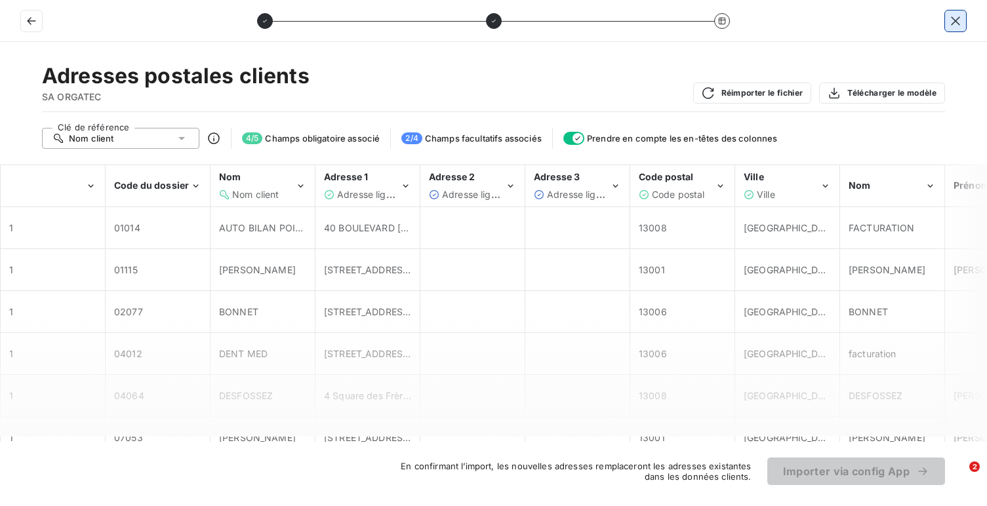
click at [955, 20] on icon "button" at bounding box center [955, 20] width 9 height 9
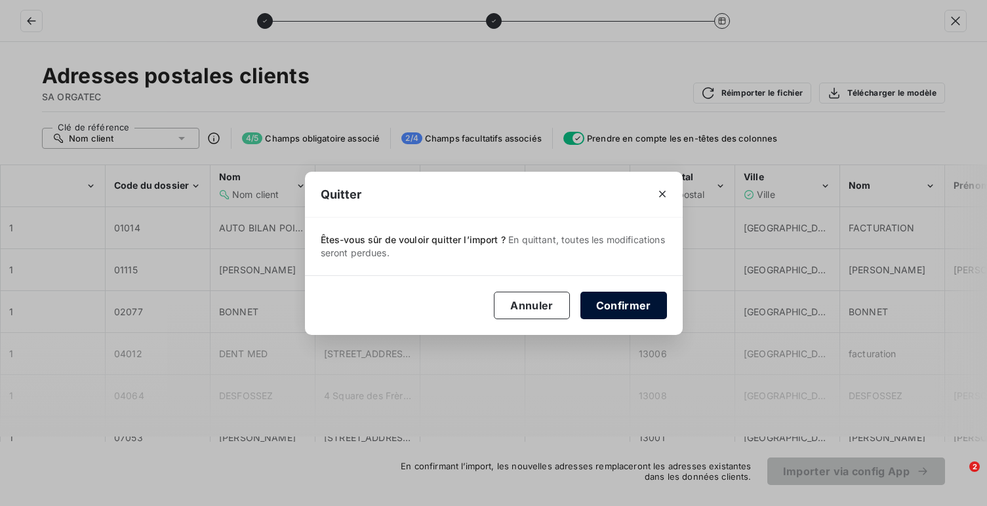
click at [614, 310] on button "Confirmer" at bounding box center [623, 306] width 87 height 28
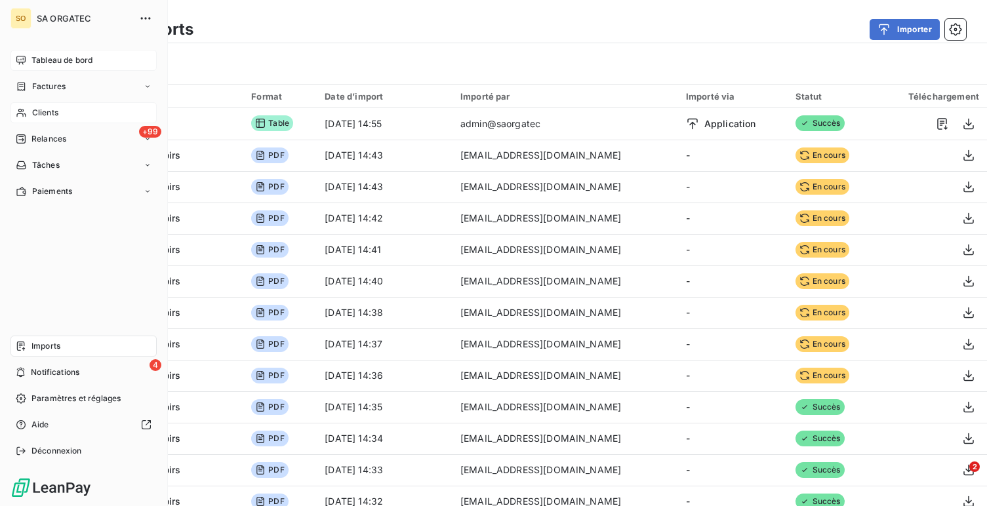
click at [45, 58] on span "Tableau de bord" at bounding box center [61, 60] width 61 height 12
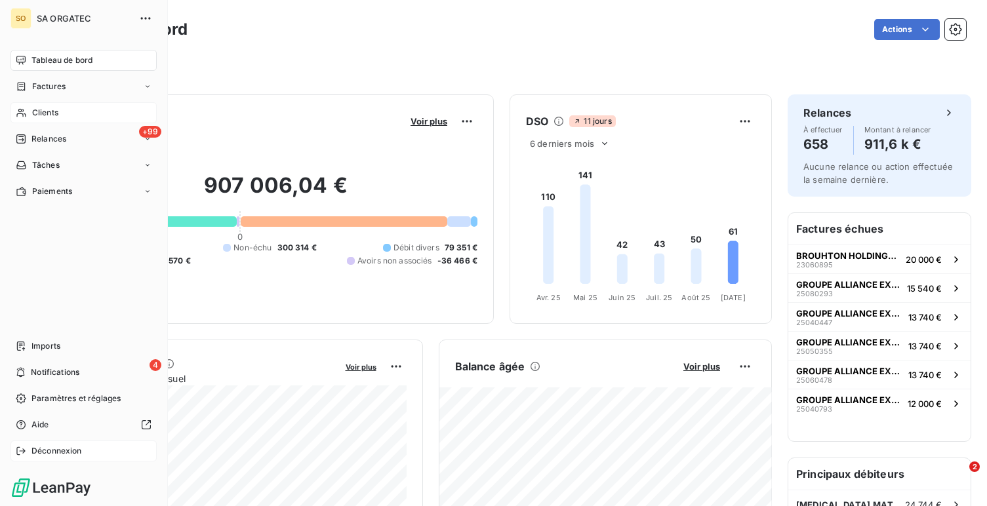
click at [86, 446] on div "Déconnexion" at bounding box center [83, 451] width 146 height 21
